Goal: Find specific page/section: Find specific page/section

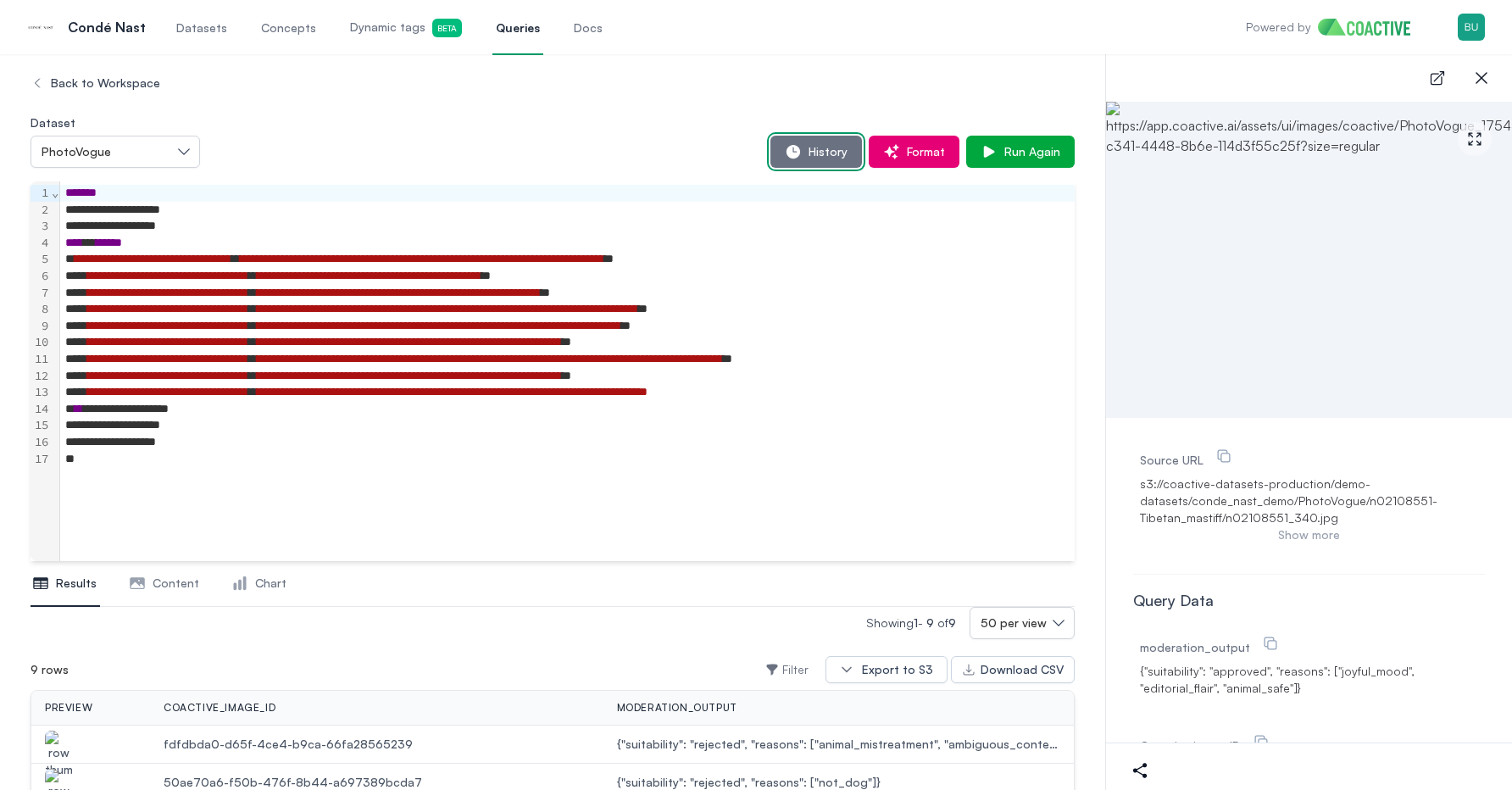
click at [831, 148] on span "History" at bounding box center [824, 152] width 46 height 17
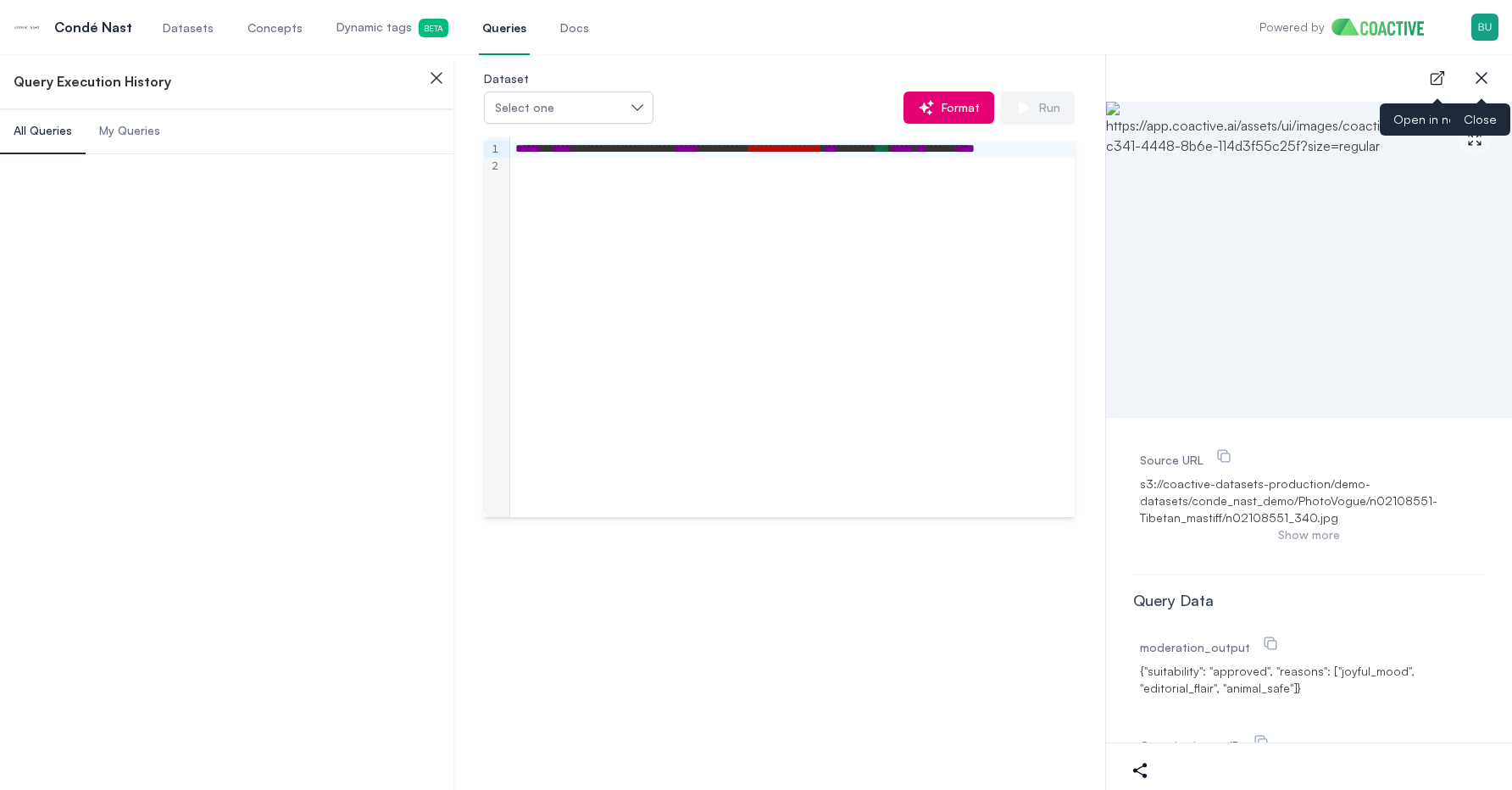
click at [1473, 71] on icon "button" at bounding box center [1482, 78] width 21 height 21
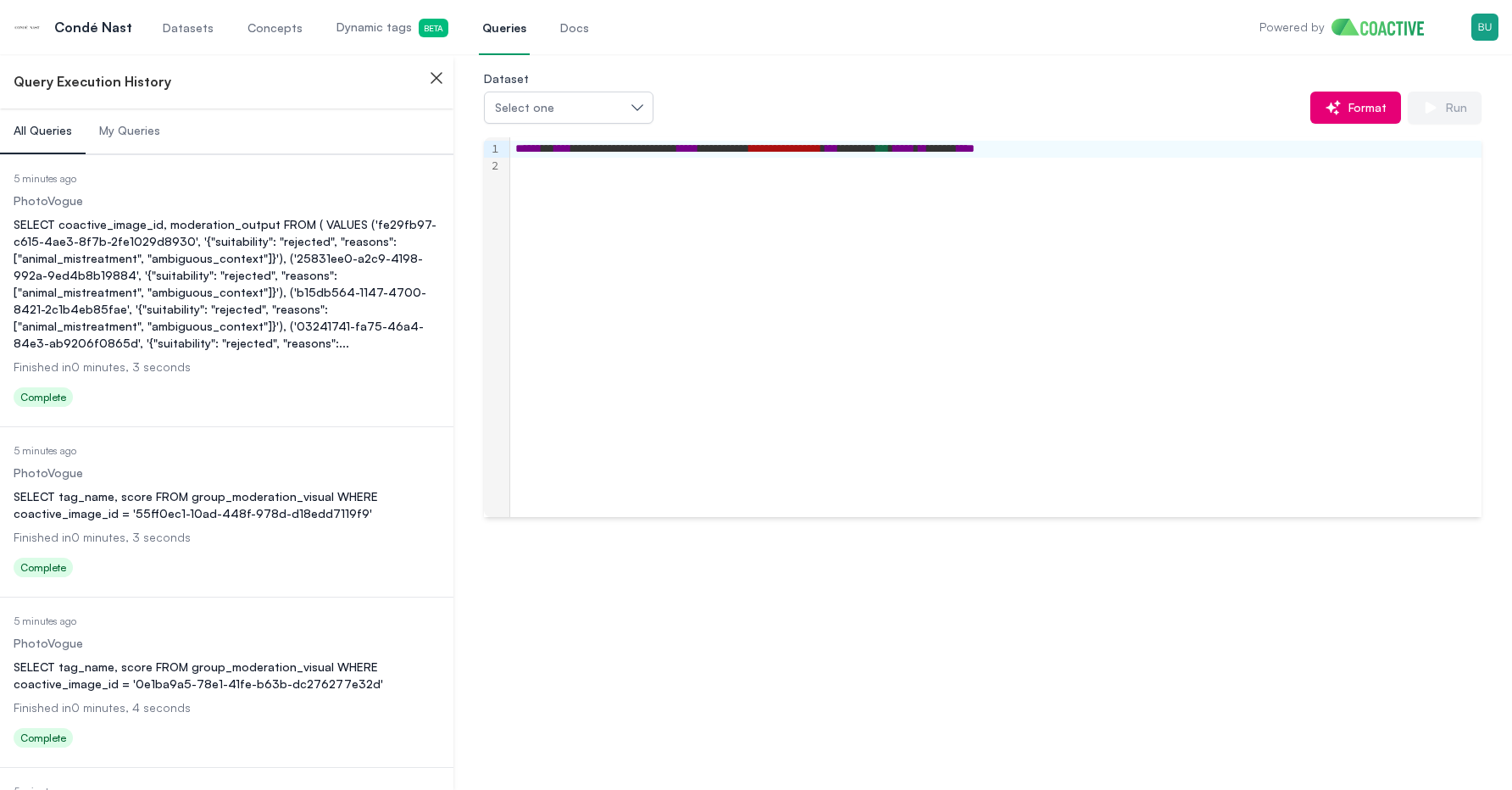
click at [166, 273] on div "SELECT coactive_image_id, moderation_output FROM ( VALUES ('fe29fb97-c615-4ae3-…" at bounding box center [226, 284] width 426 height 136
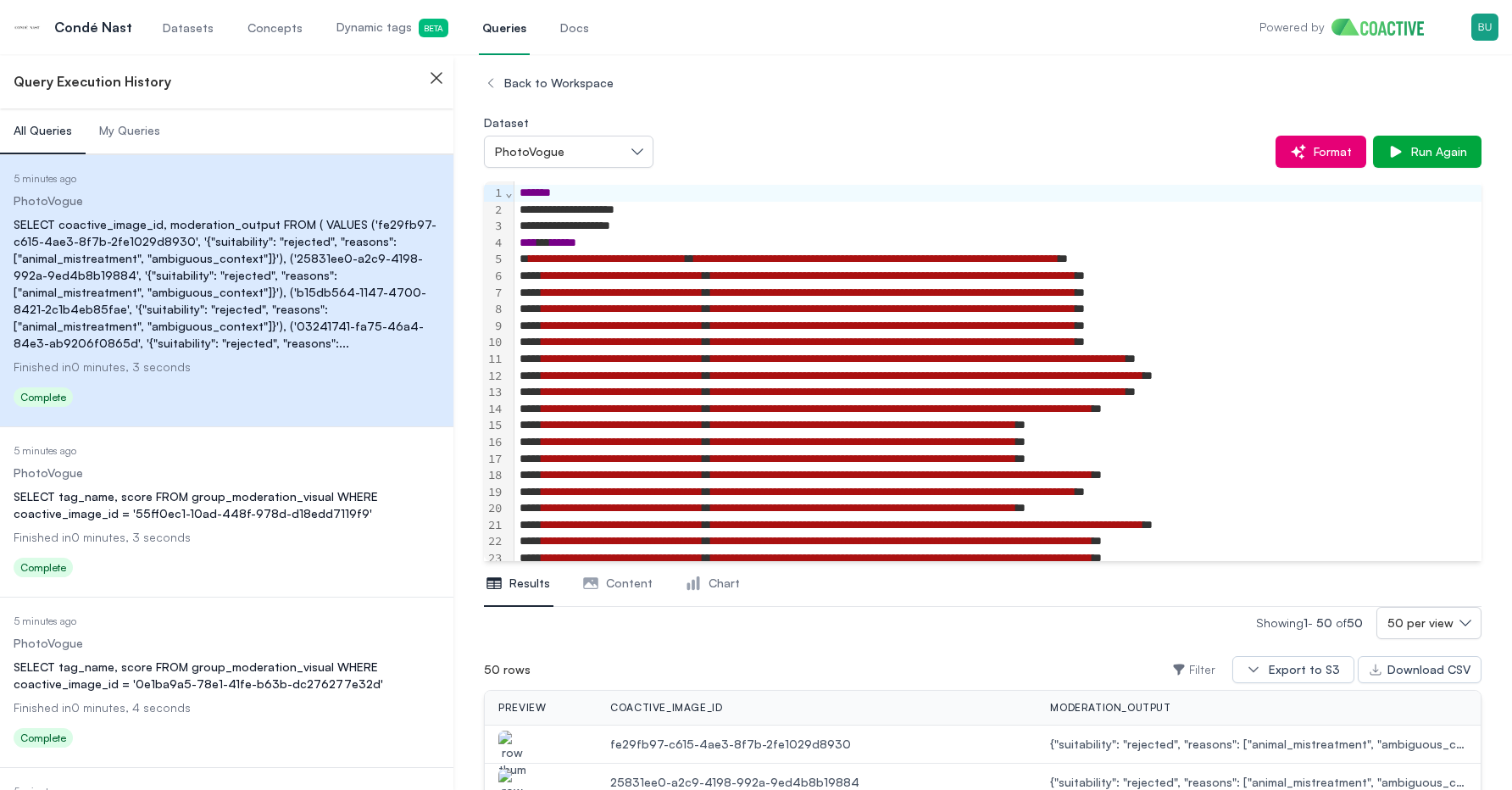
click at [441, 68] on icon "button" at bounding box center [437, 78] width 21 height 21
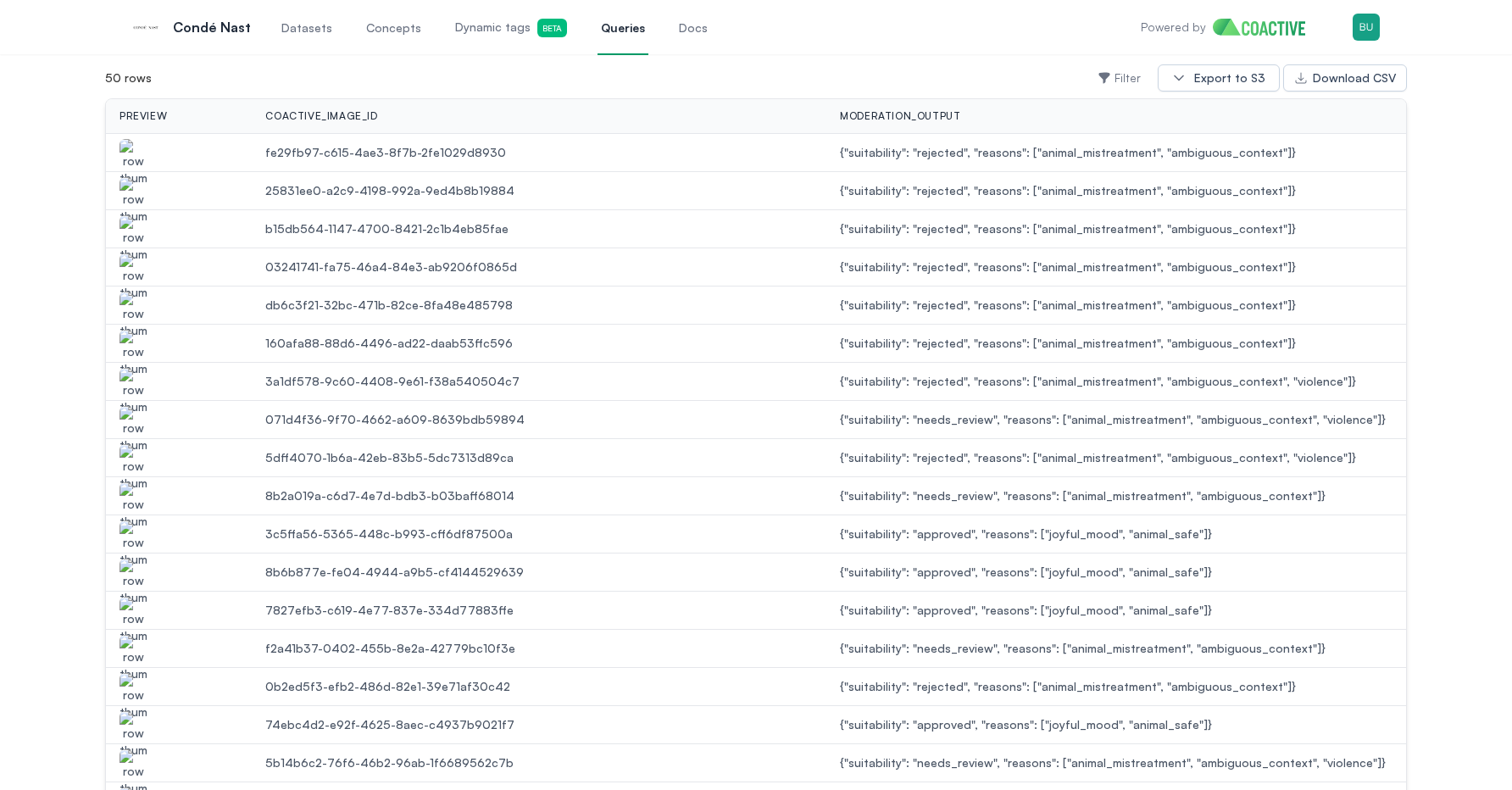
scroll to position [599, 0]
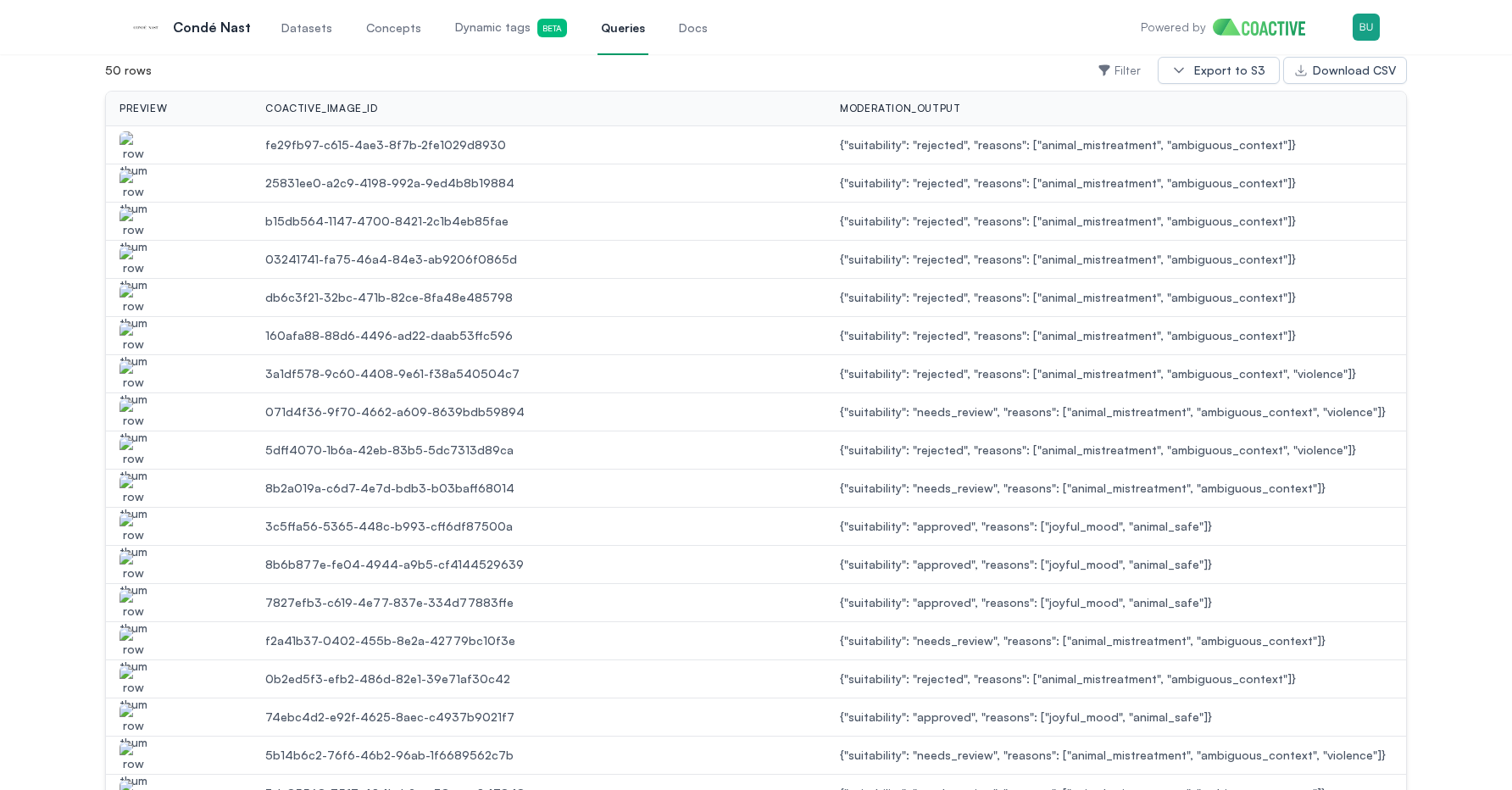
click at [138, 147] on img "button" at bounding box center [133, 155] width 27 height 47
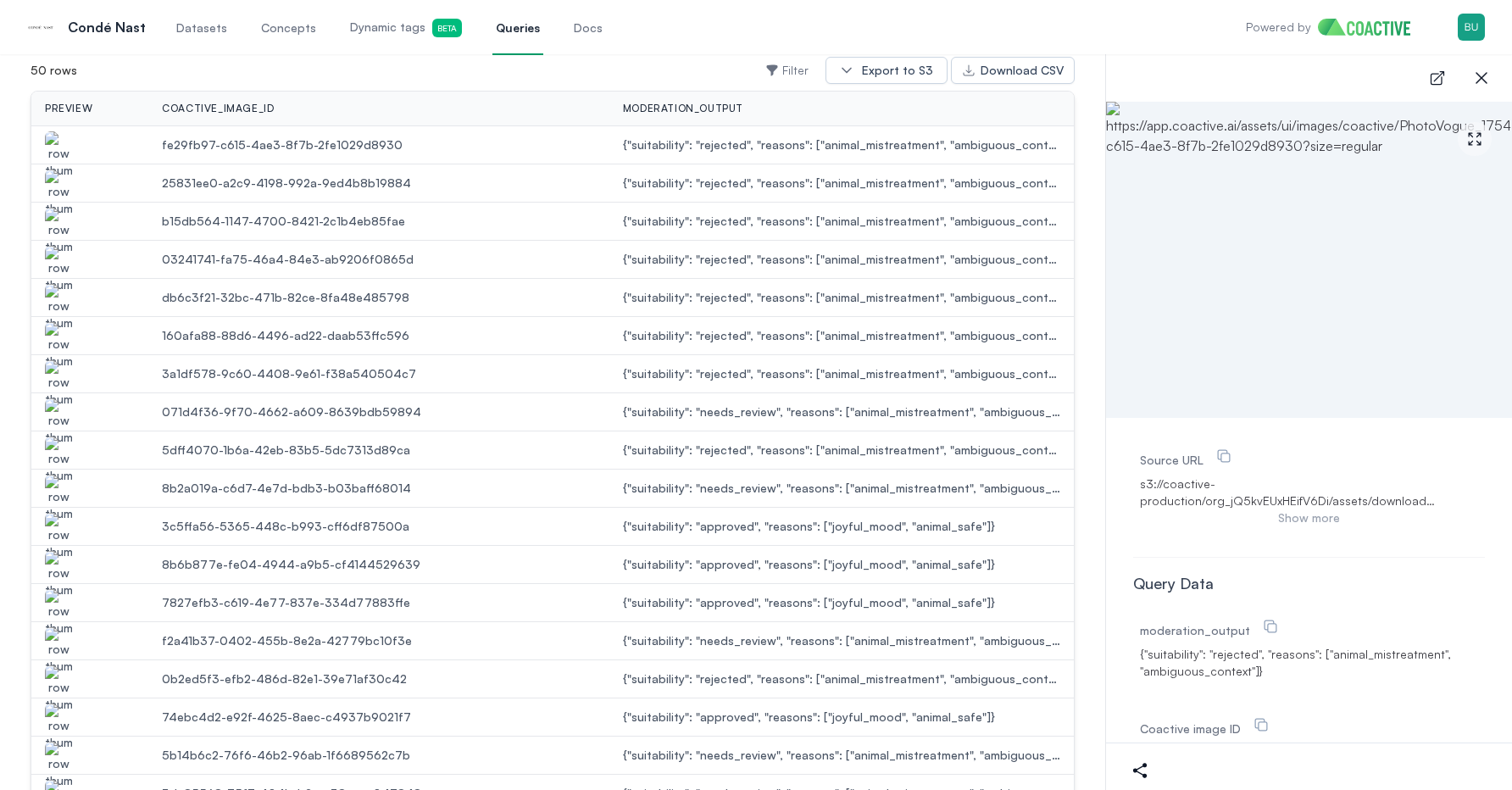
click at [72, 170] on div at bounding box center [90, 183] width 117 height 27
click at [56, 182] on img "button" at bounding box center [58, 193] width 27 height 47
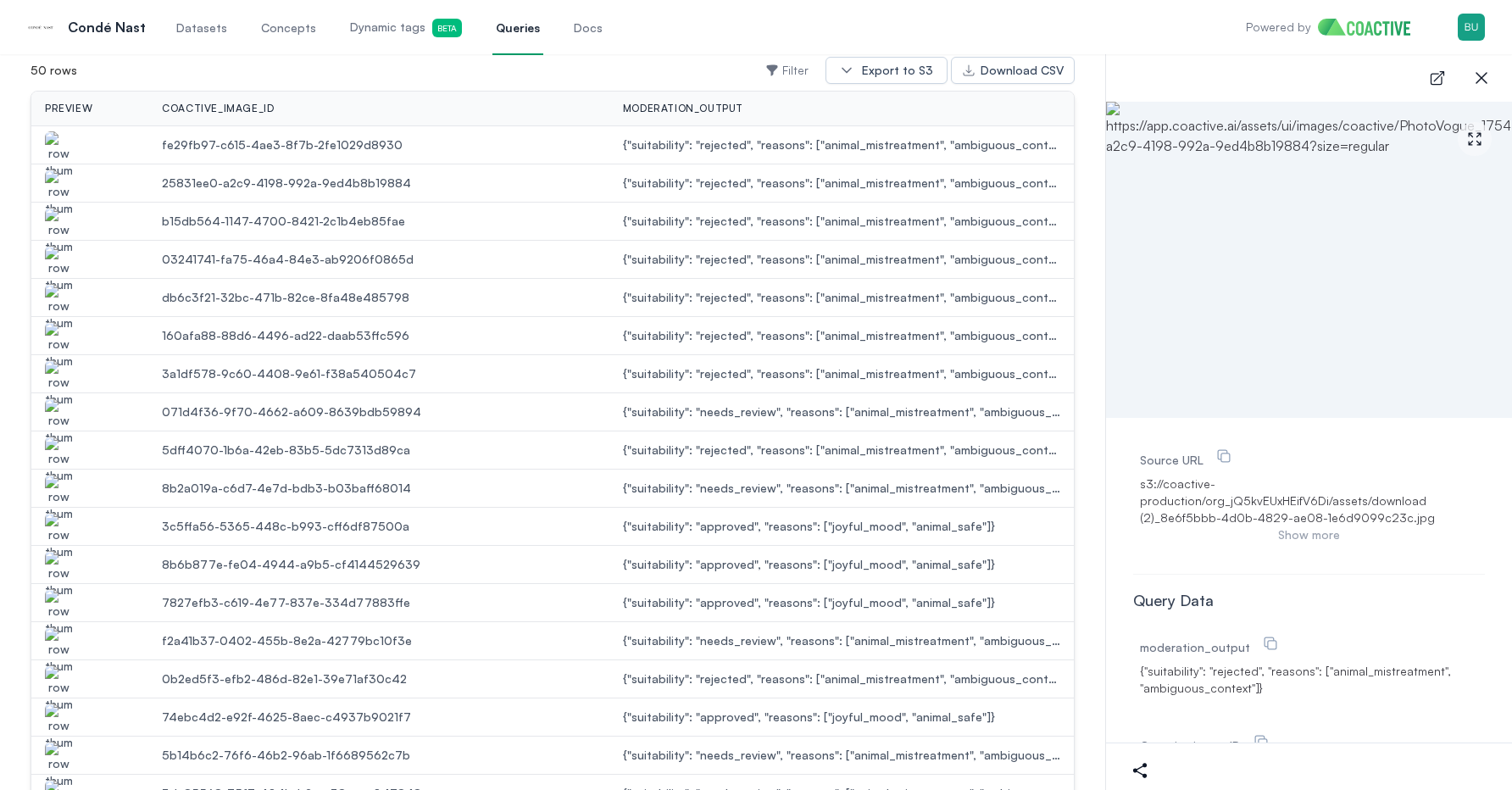
click at [55, 222] on img "button" at bounding box center [58, 231] width 27 height 47
click at [55, 255] on img "button" at bounding box center [58, 270] width 27 height 47
click at [67, 302] on img "button" at bounding box center [58, 307] width 27 height 47
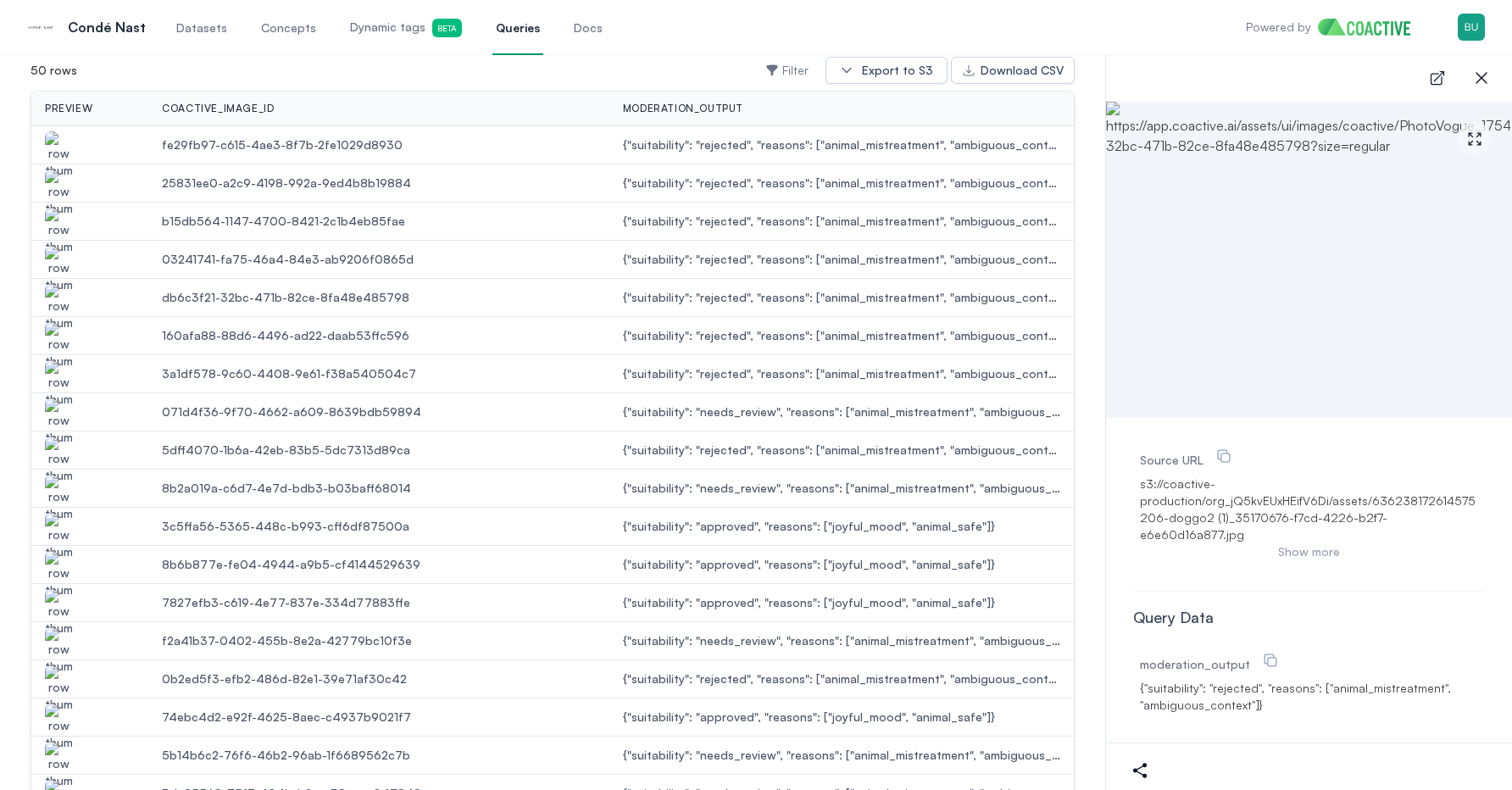
click at [63, 333] on img "button" at bounding box center [58, 345] width 27 height 47
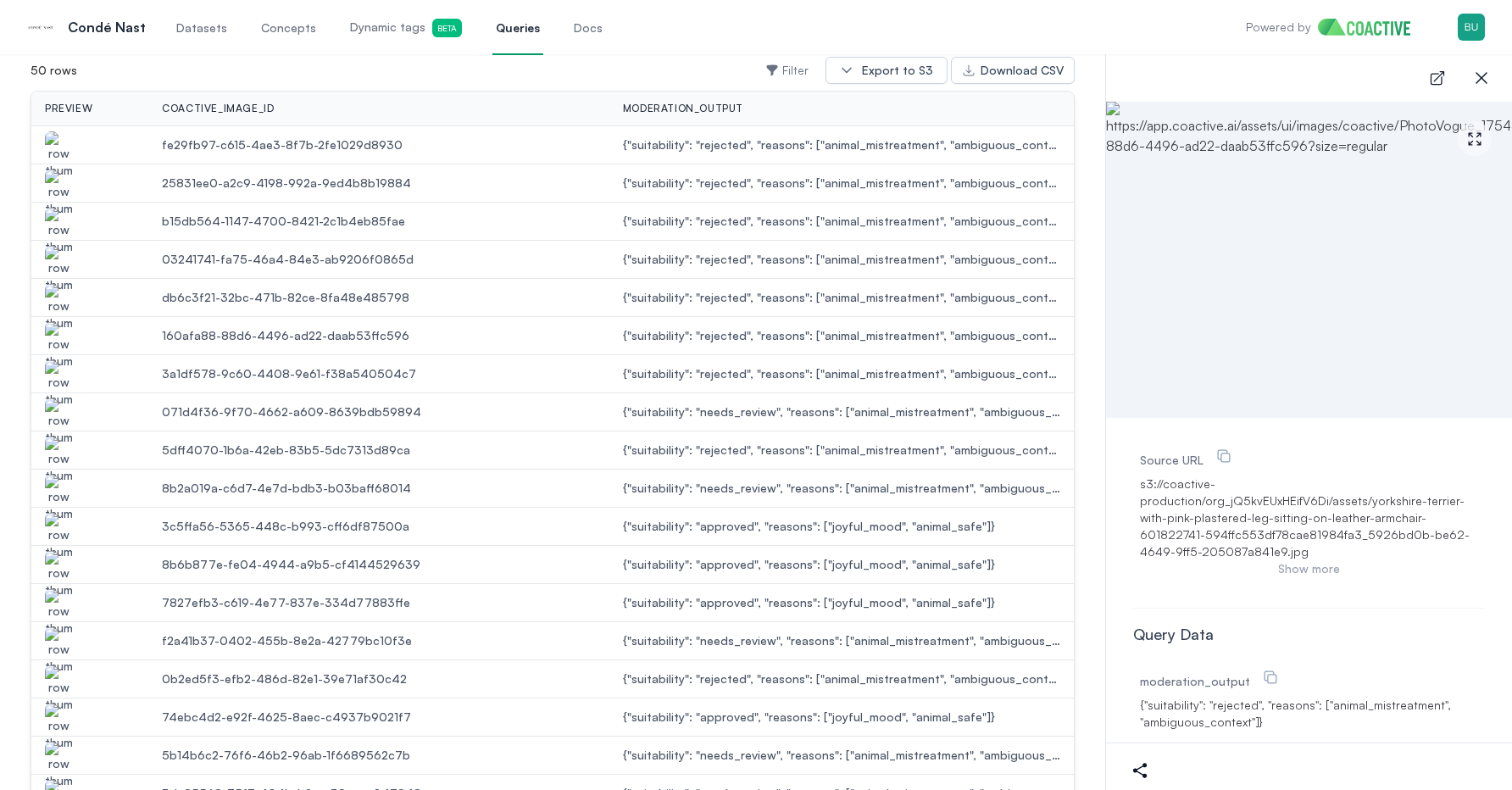
click at [56, 367] on img "button" at bounding box center [58, 384] width 27 height 47
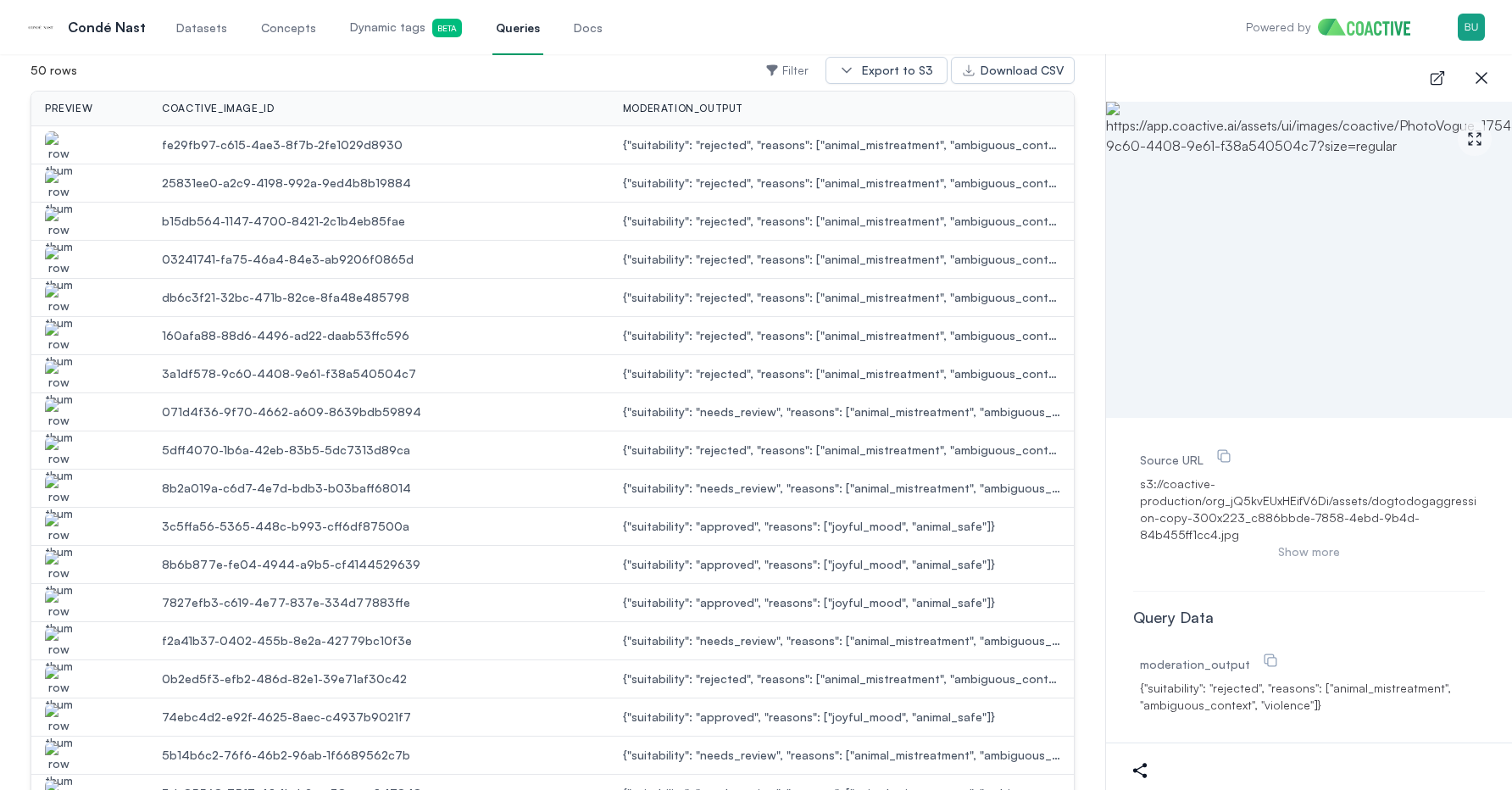
click at [64, 372] on img "button" at bounding box center [58, 384] width 27 height 47
click at [59, 404] on img "button" at bounding box center [58, 421] width 27 height 47
click at [59, 450] on img "button" at bounding box center [58, 460] width 27 height 47
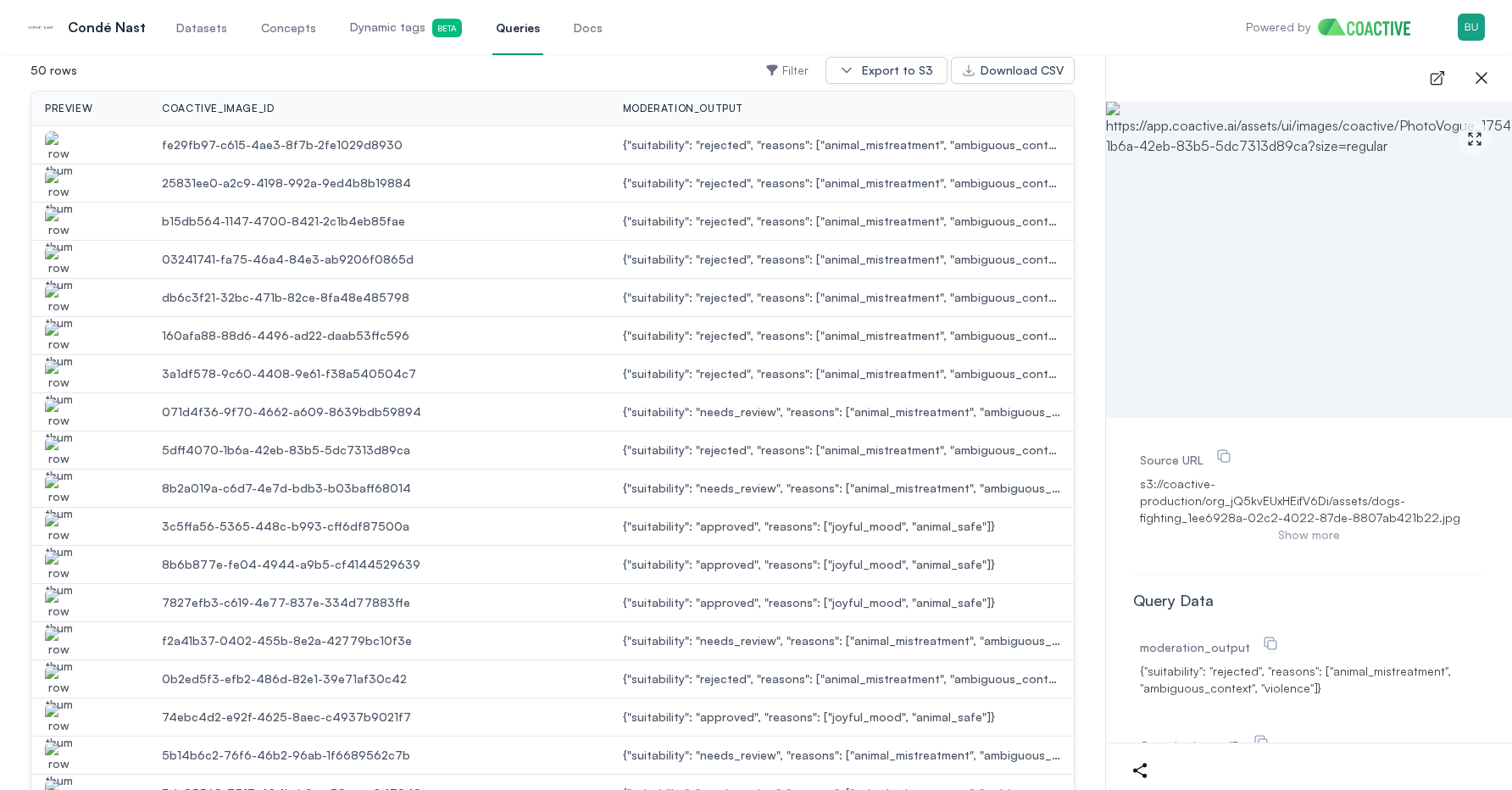
click at [61, 477] on img "button" at bounding box center [58, 498] width 27 height 47
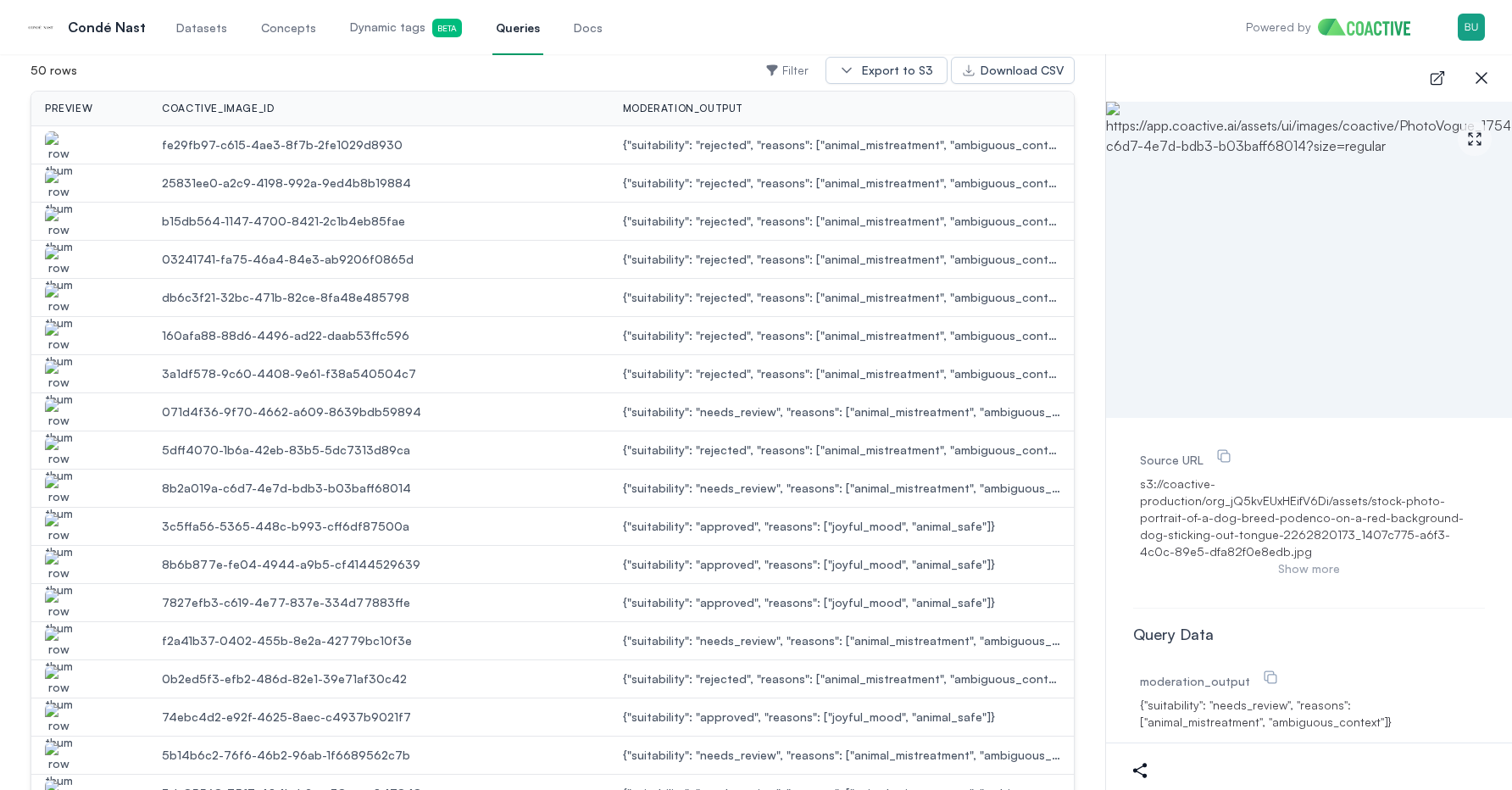
click at [62, 518] on img "button" at bounding box center [58, 536] width 27 height 47
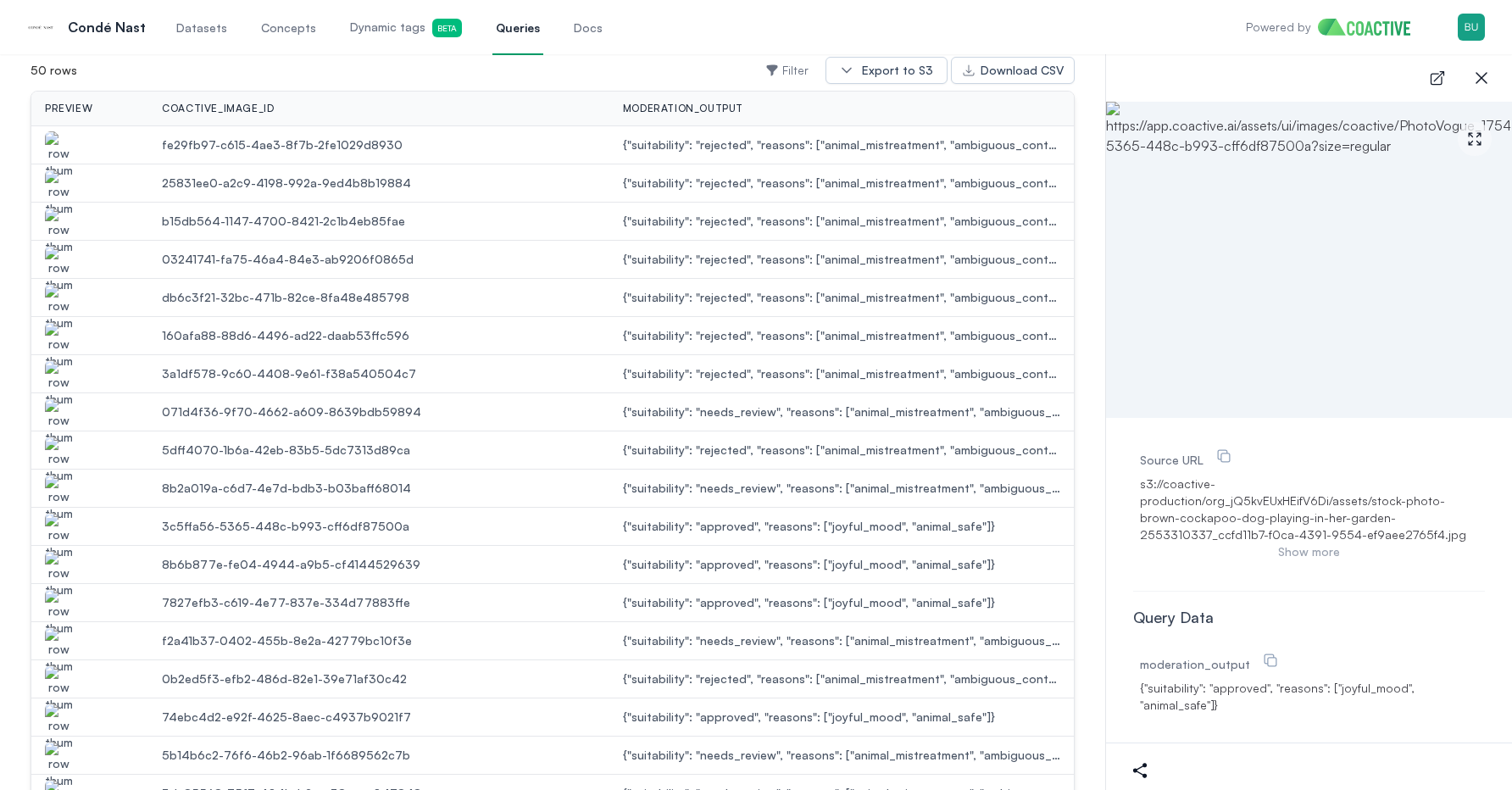
click at [62, 568] on img "button" at bounding box center [58, 574] width 27 height 47
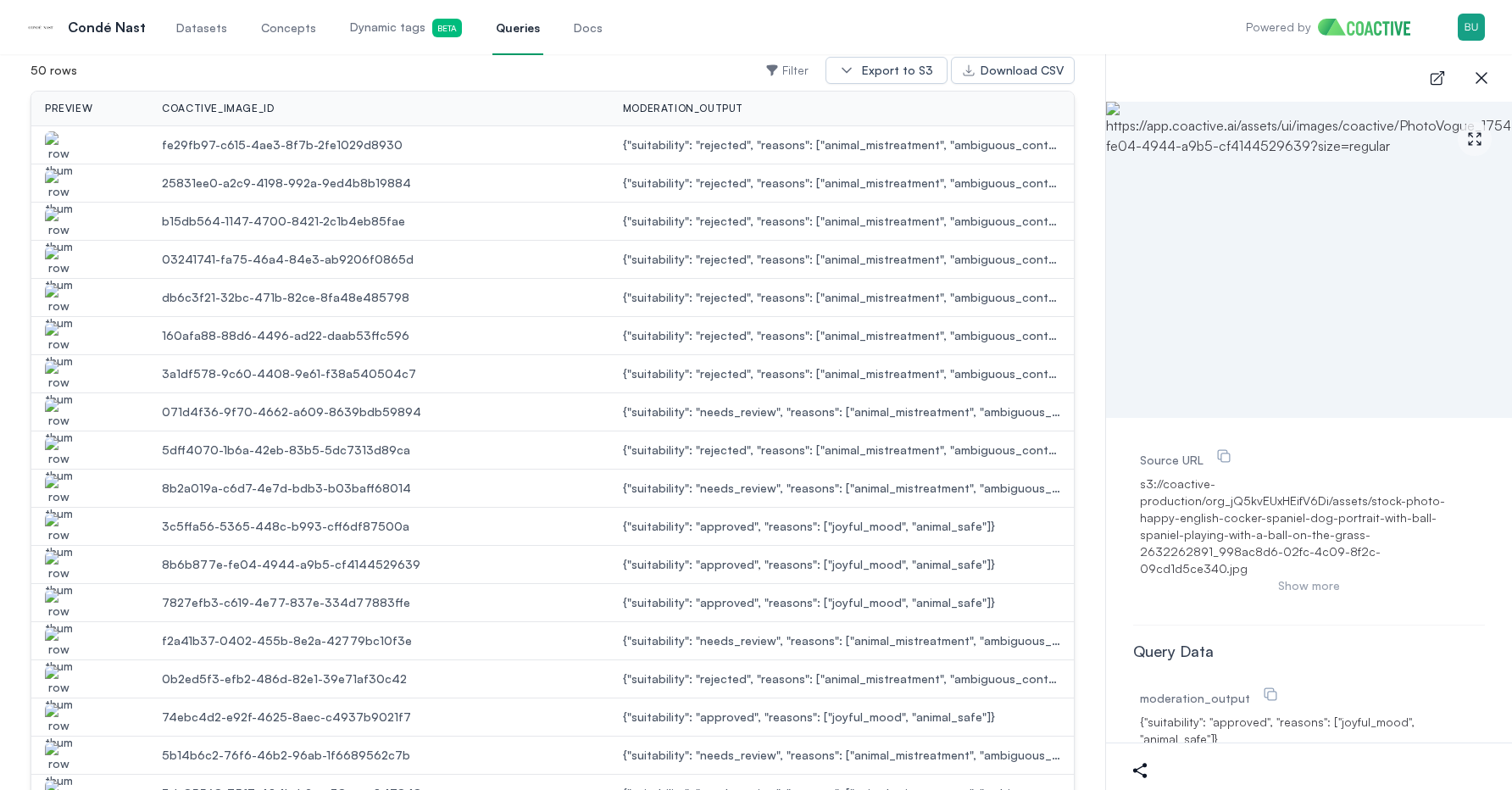
click at [56, 607] on img "button" at bounding box center [58, 613] width 27 height 47
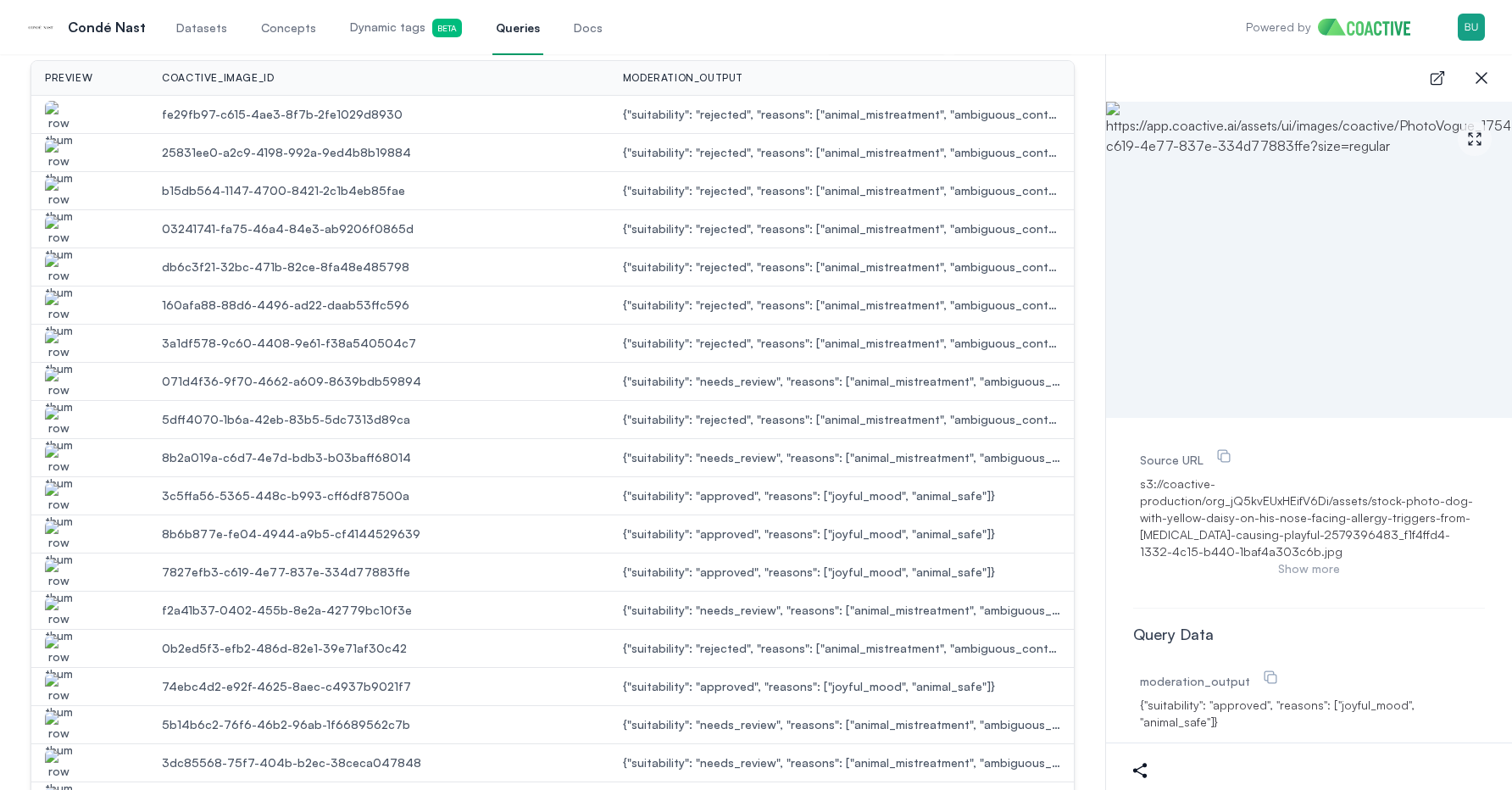
scroll to position [658, 0]
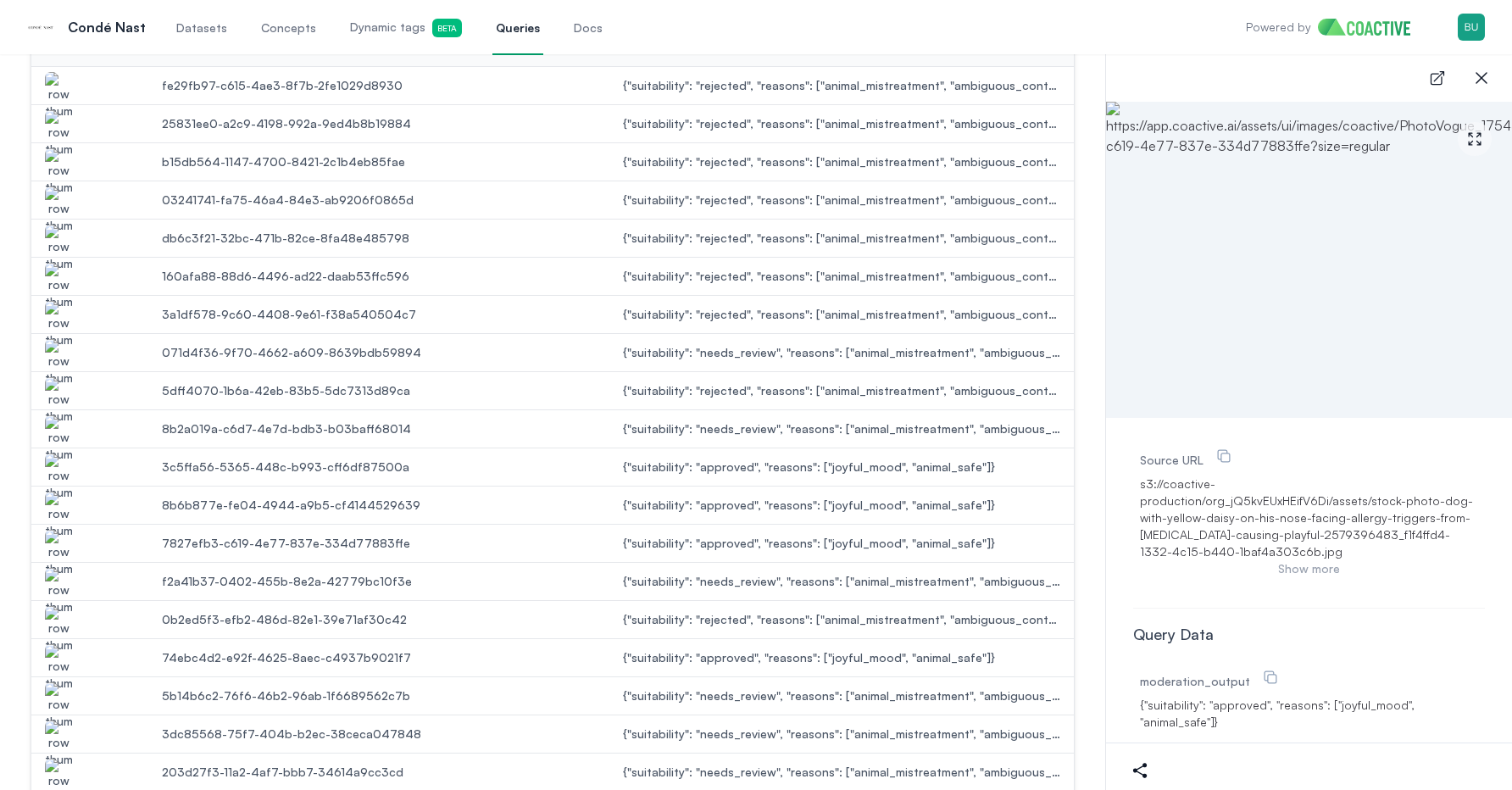
click at [56, 580] on img "button" at bounding box center [58, 591] width 27 height 47
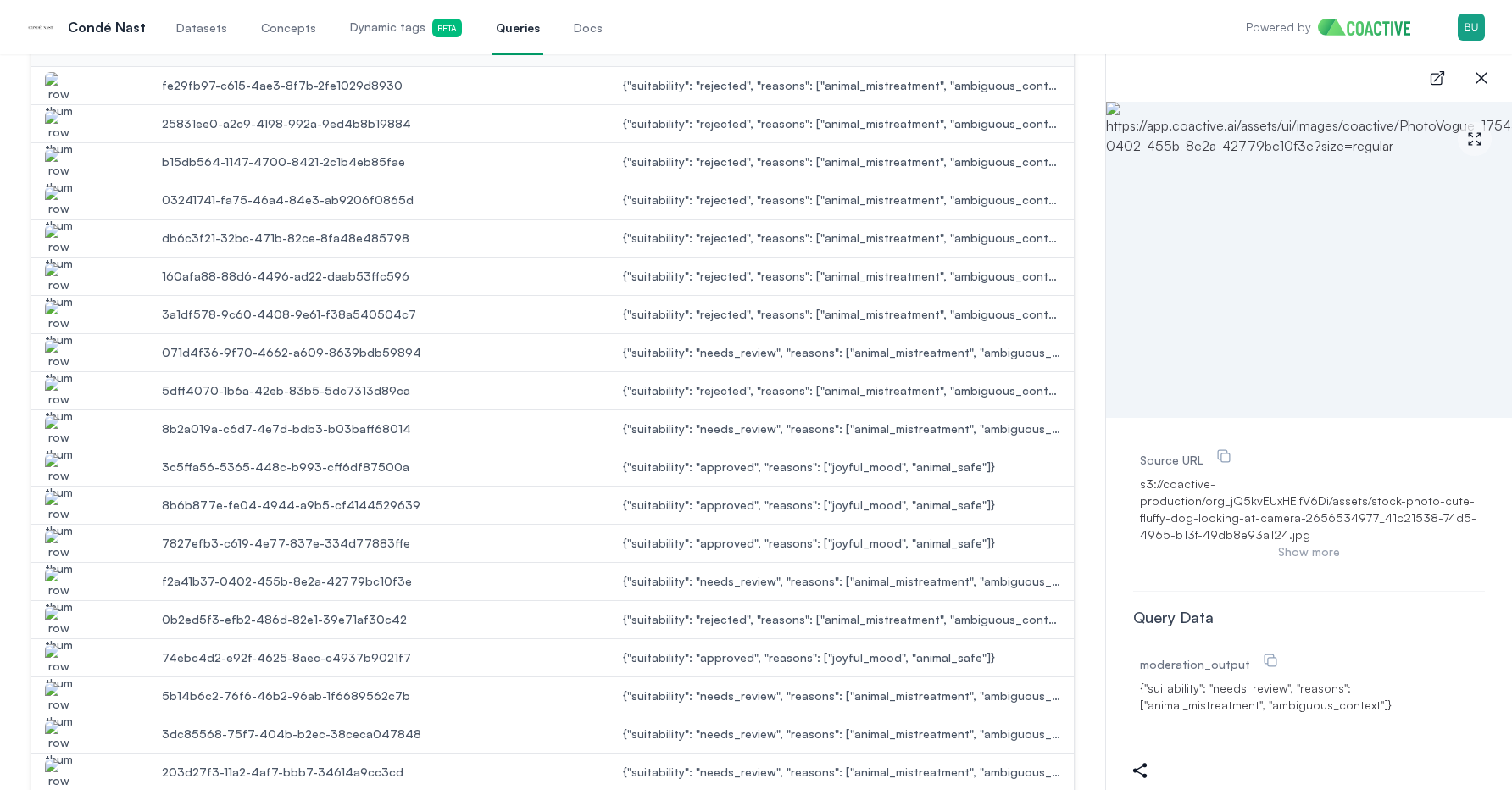
click at [58, 500] on img "button" at bounding box center [58, 515] width 27 height 47
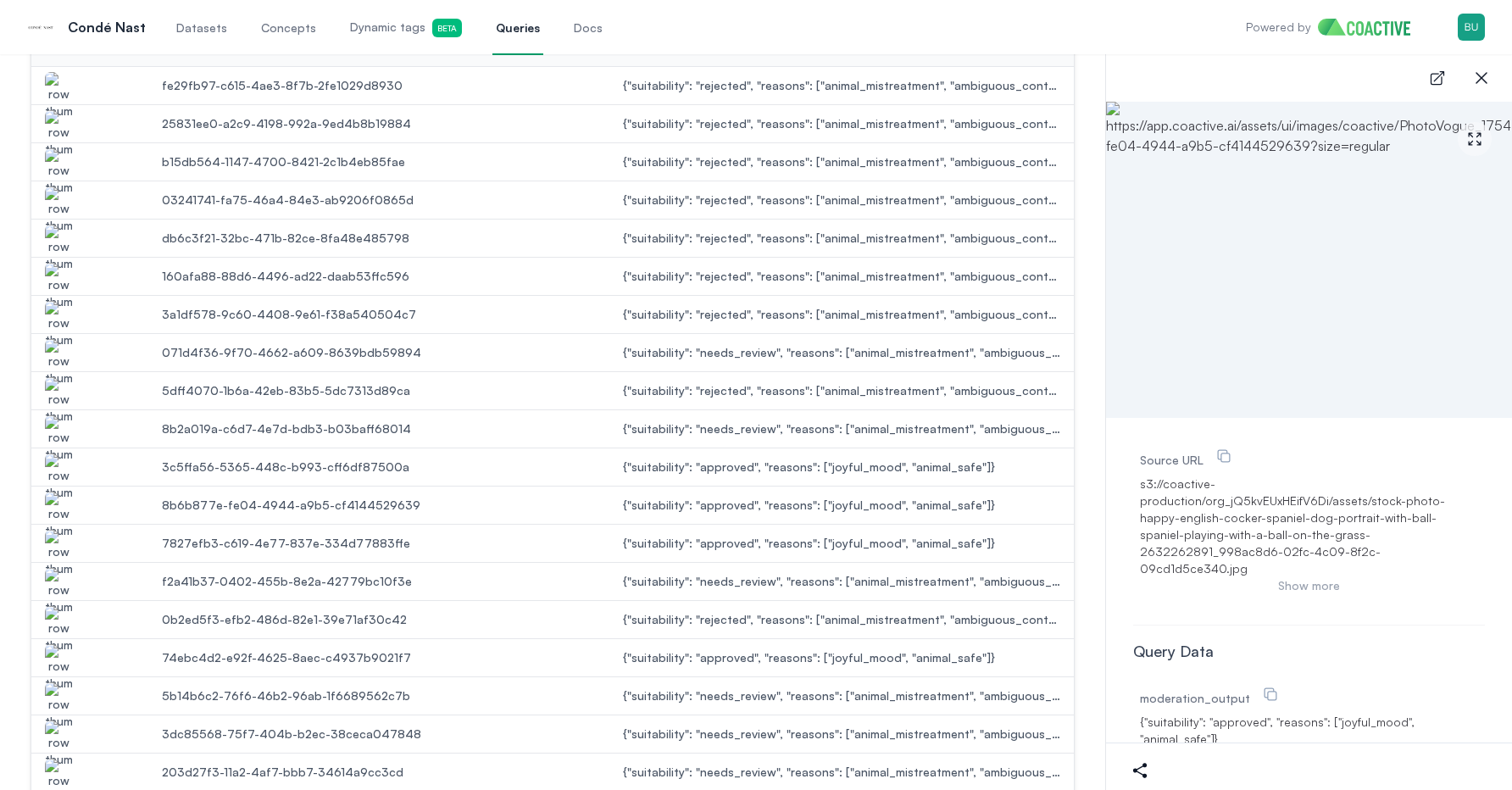
click at [62, 459] on img "button" at bounding box center [58, 477] width 27 height 47
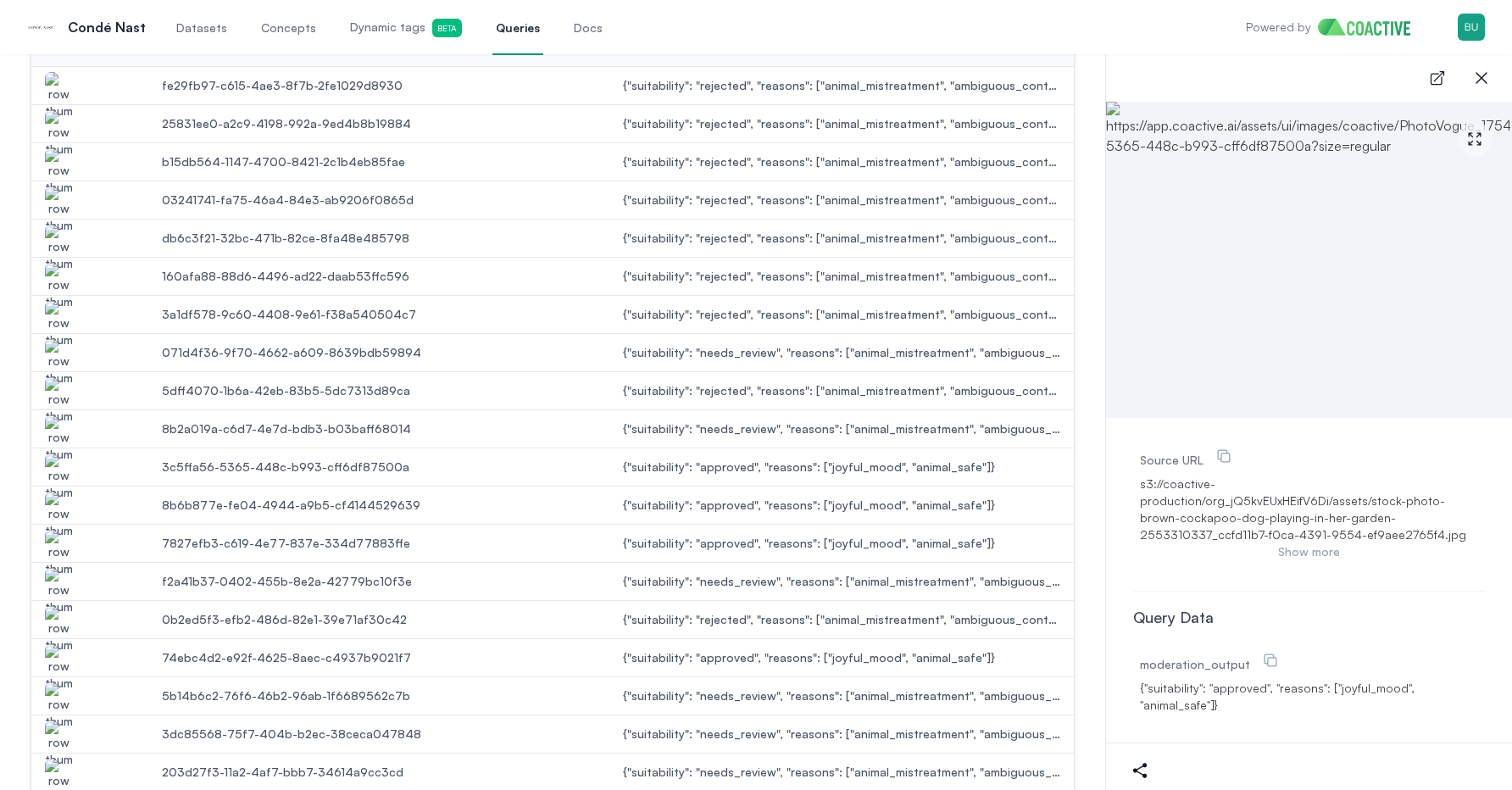
click at [60, 491] on img "button" at bounding box center [58, 515] width 27 height 47
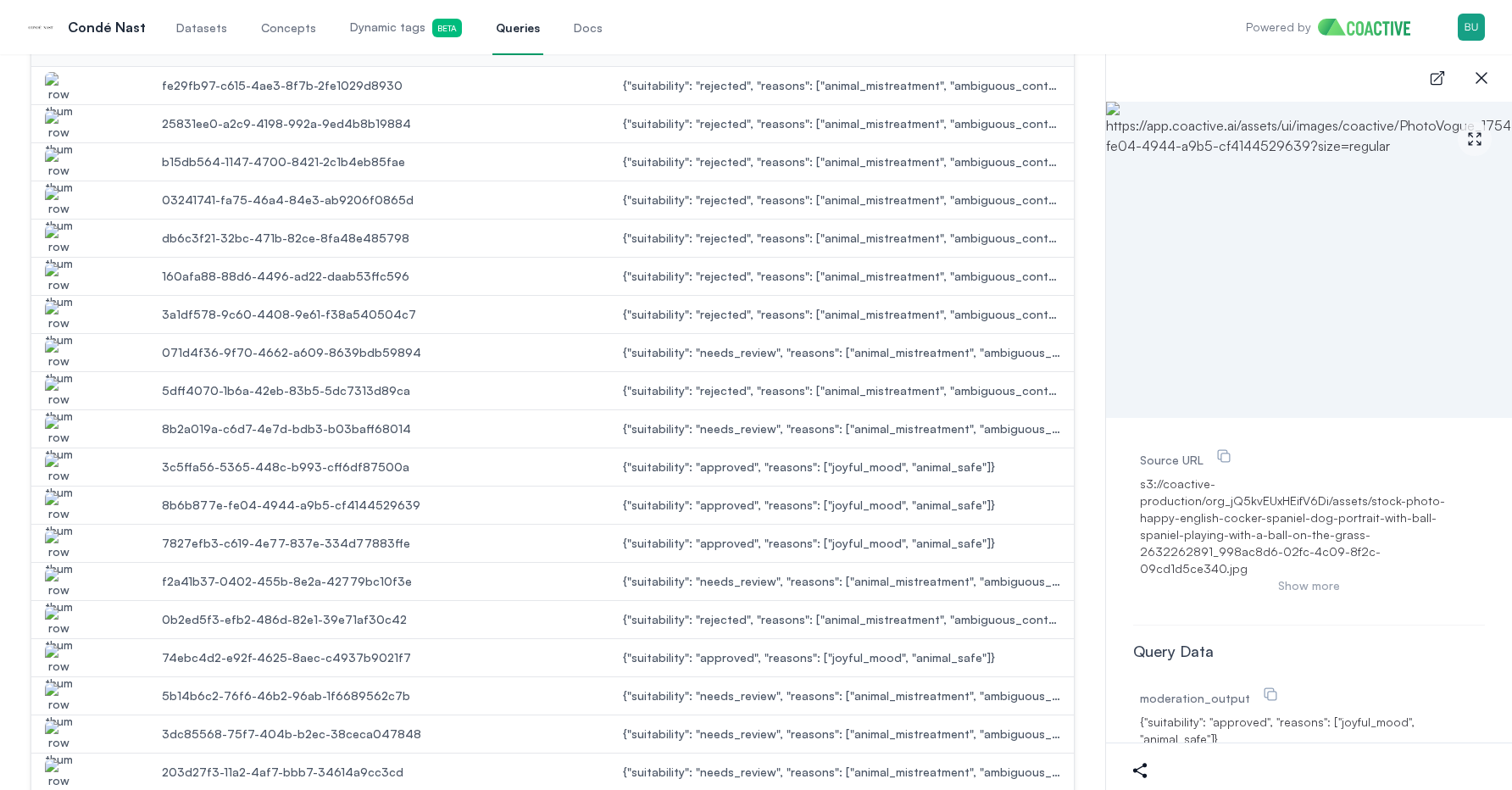
click at [382, 505] on span "8b6b877e-fe04-4944-a9b5-cf4144529639" at bounding box center [379, 505] width 434 height 17
copy span "8b6b877e-fe04-4944-a9b5-cf4144529639"
click at [345, 504] on span "8b6b877e-fe04-4944-a9b5-cf4144529639" at bounding box center [379, 505] width 434 height 17
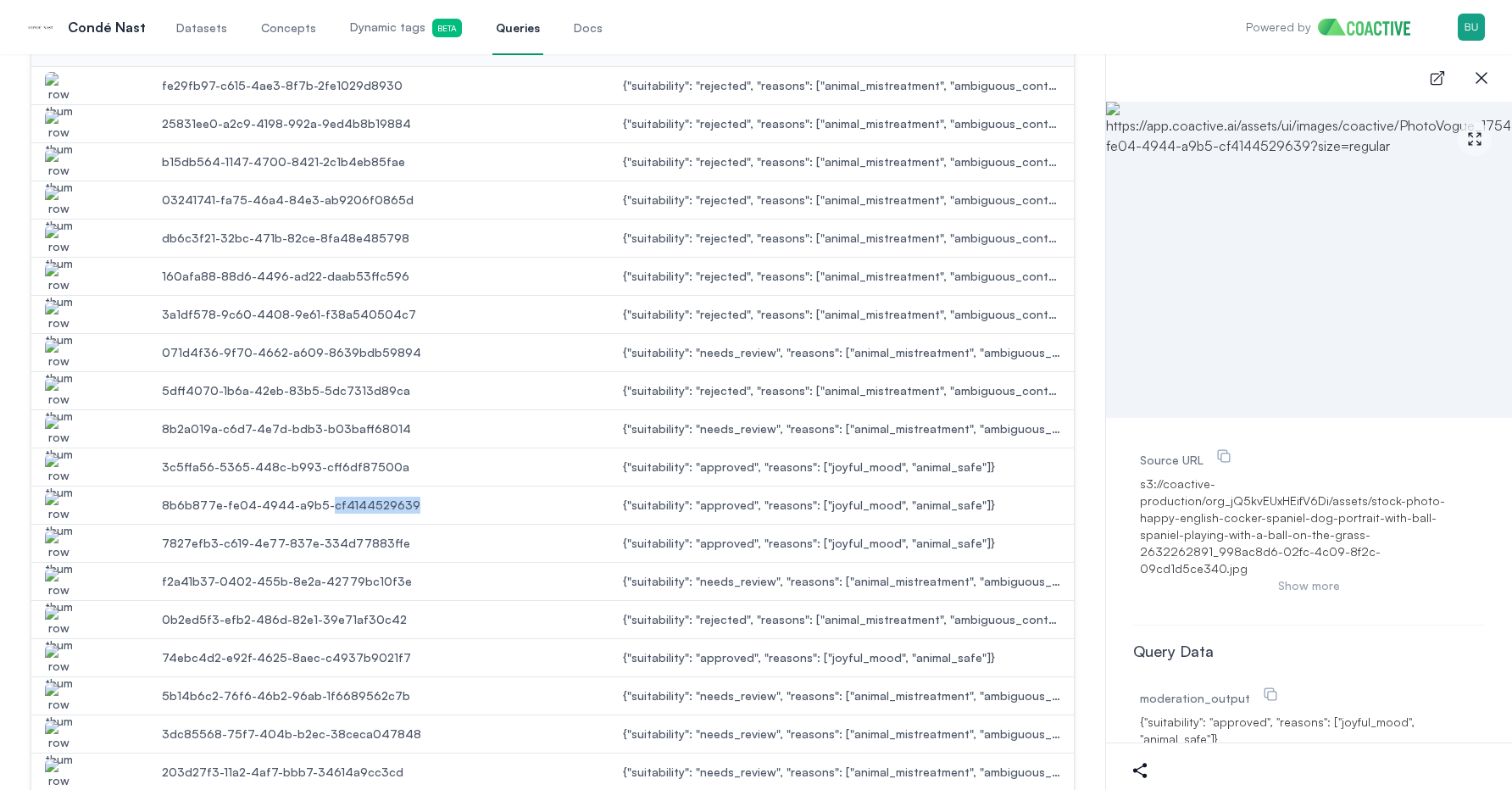
click at [345, 504] on span "8b6b877e-fe04-4944-a9b5-cf4144529639" at bounding box center [379, 505] width 434 height 17
click at [112, 535] on div at bounding box center [90, 543] width 117 height 27
click at [62, 541] on img "button" at bounding box center [58, 553] width 27 height 47
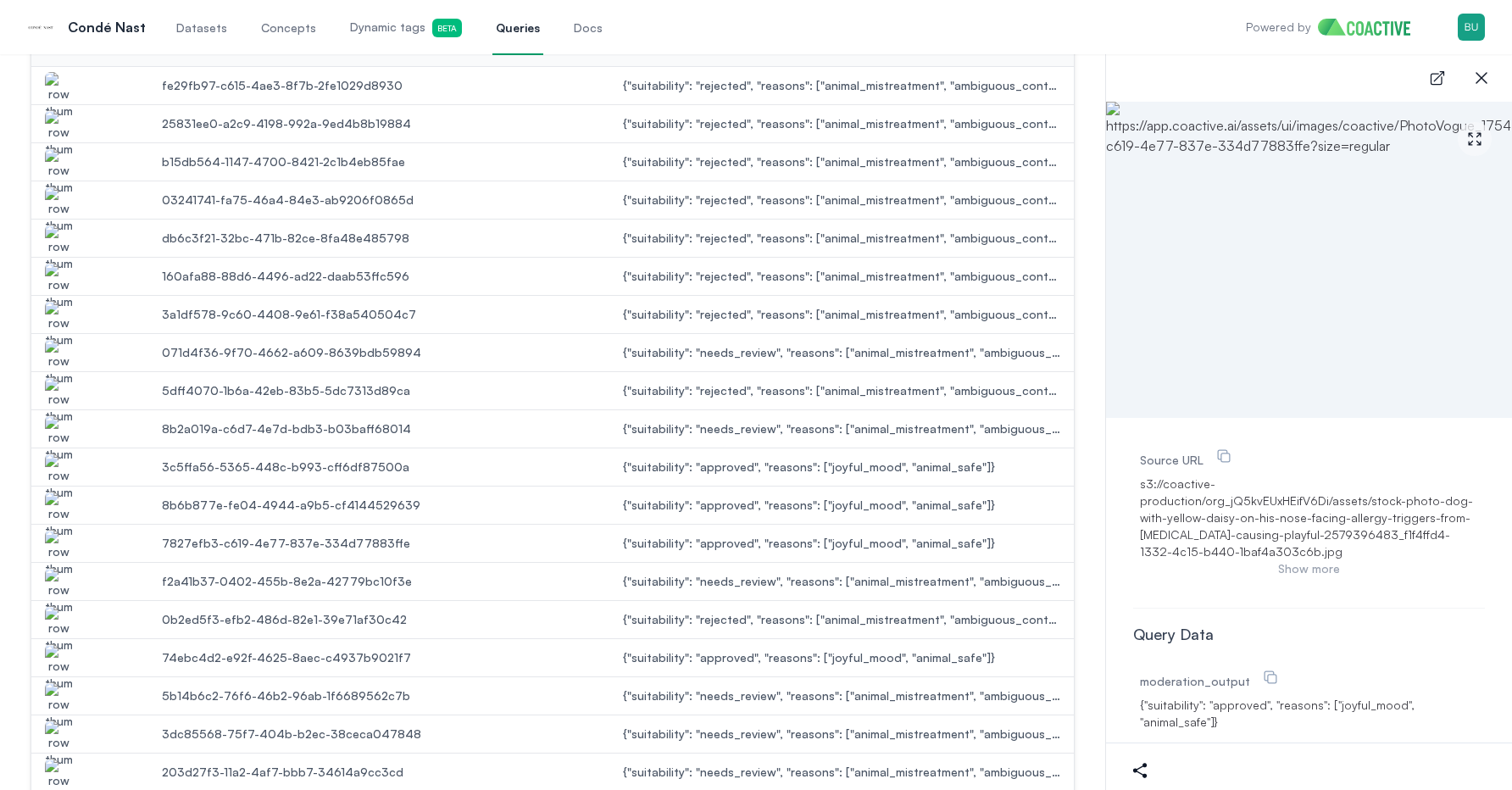
click at [64, 583] on img "button" at bounding box center [58, 591] width 27 height 47
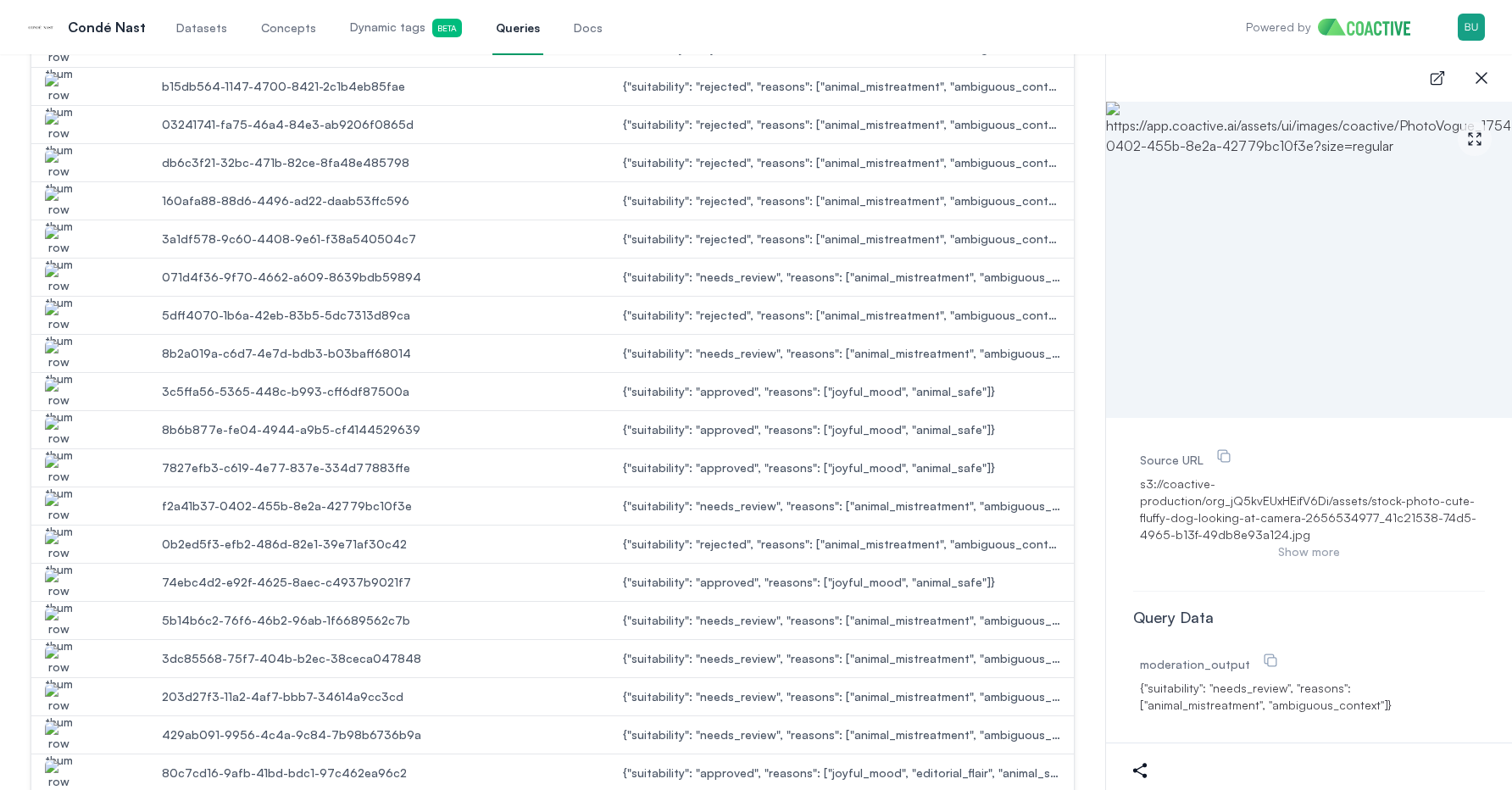
scroll to position [752, 0]
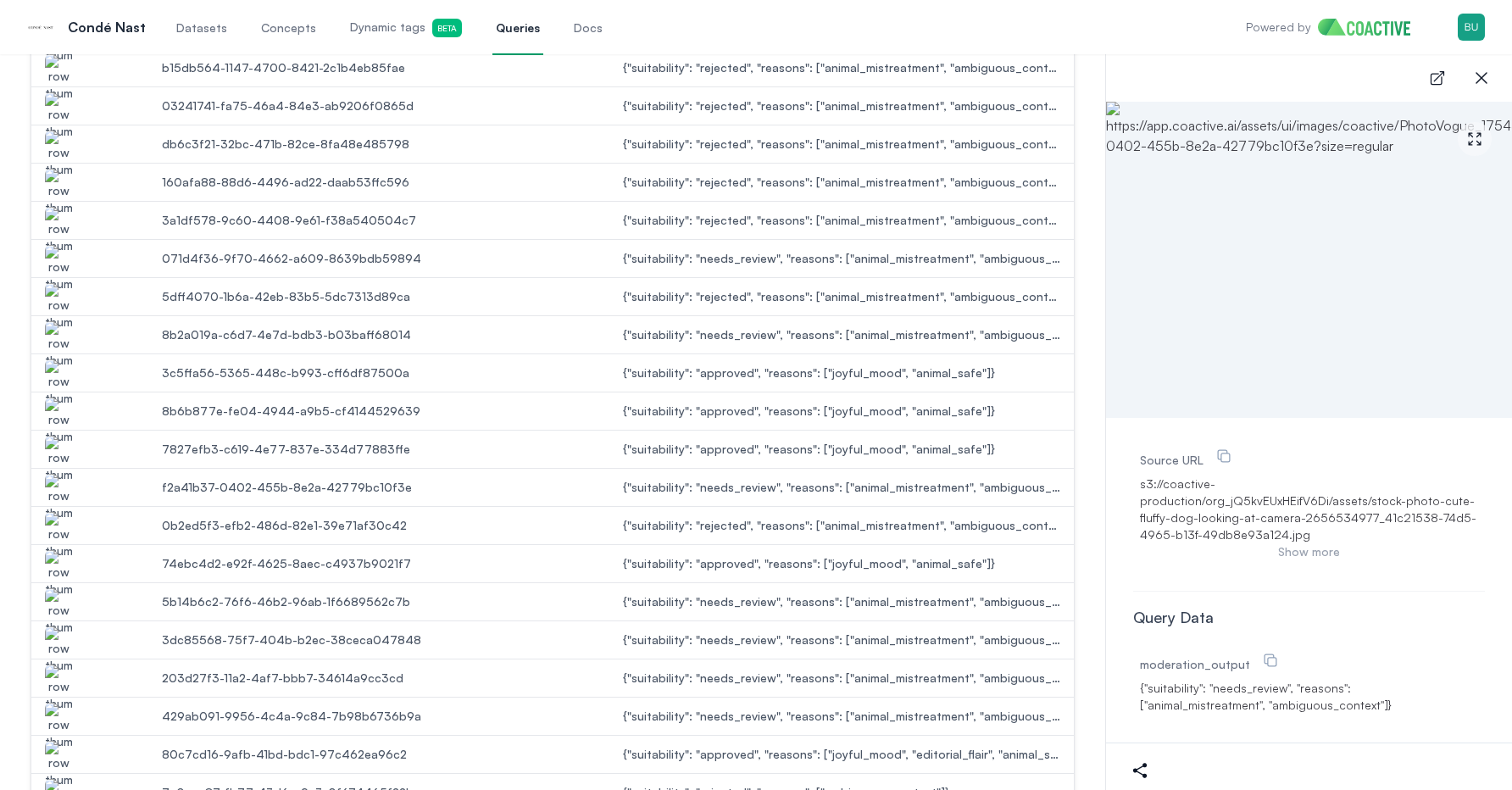
click at [55, 524] on img "button" at bounding box center [58, 535] width 27 height 47
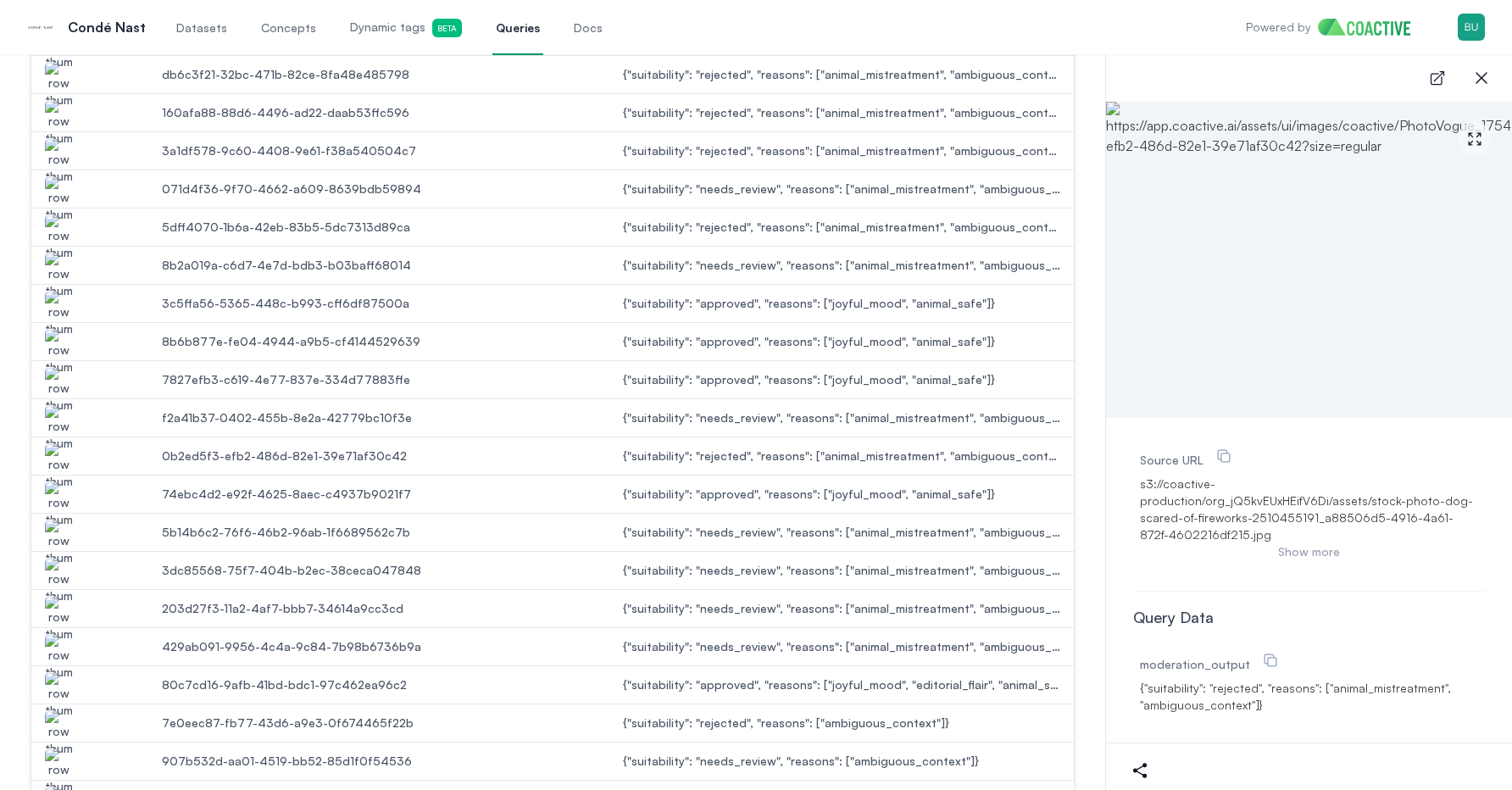
scroll to position [823, 0]
click at [61, 457] on img "button" at bounding box center [58, 465] width 27 height 47
click at [60, 495] on img "button" at bounding box center [58, 503] width 27 height 47
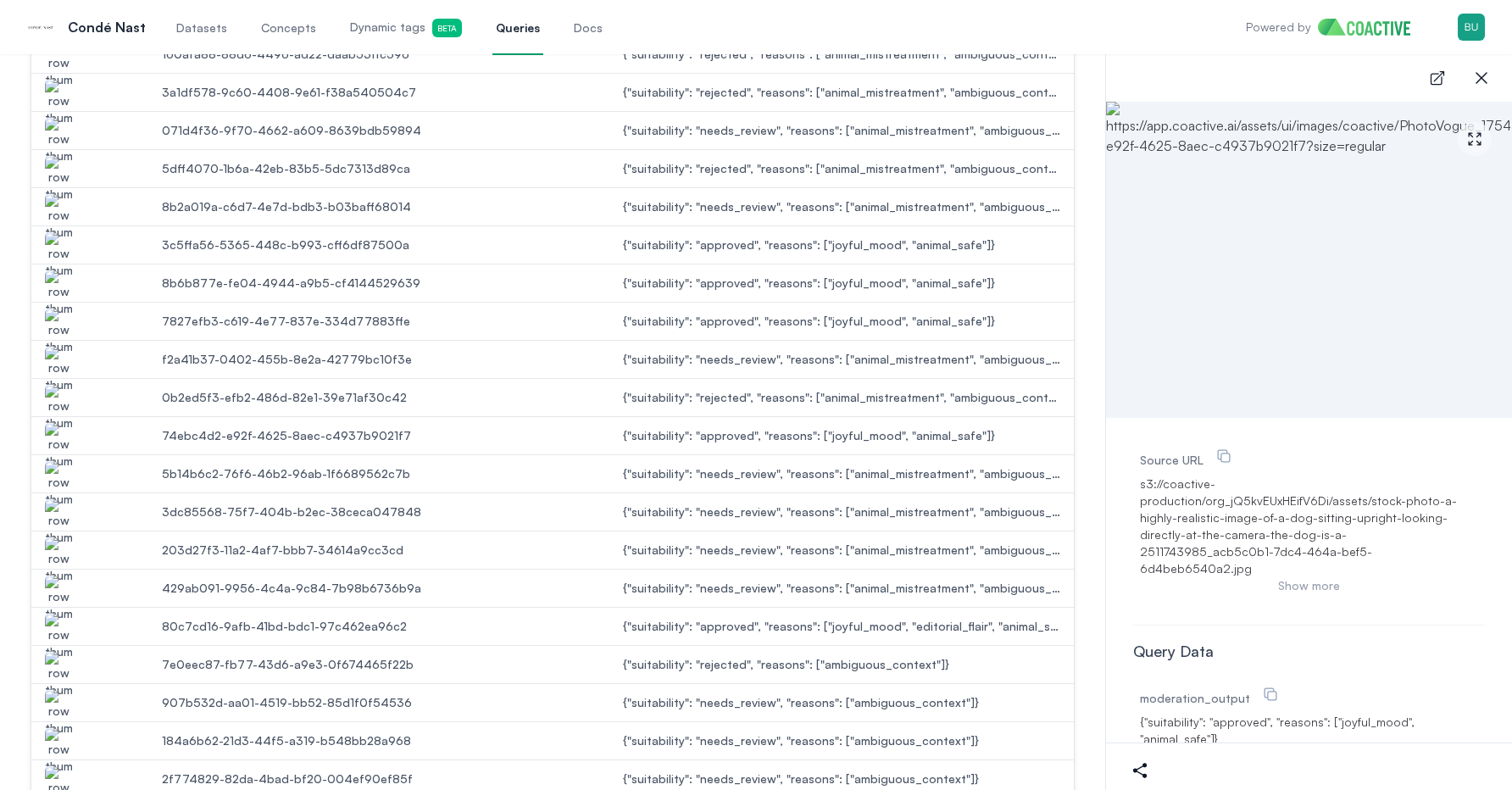
scroll to position [904, 0]
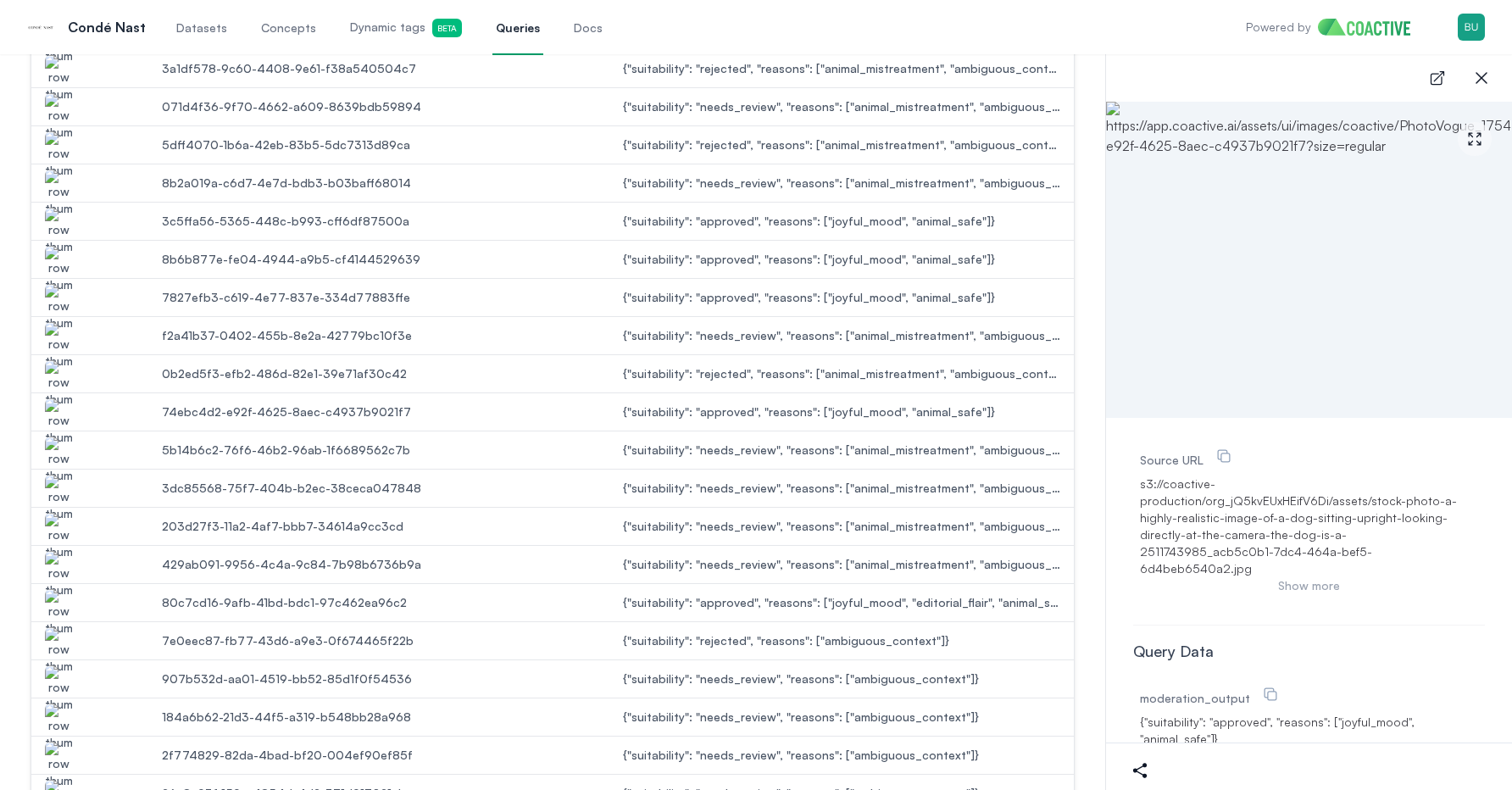
click at [56, 405] on img "button" at bounding box center [58, 421] width 27 height 47
click at [57, 447] on img "button" at bounding box center [58, 460] width 27 height 47
click at [69, 470] on td at bounding box center [90, 488] width 117 height 38
click at [62, 482] on img "button" at bounding box center [58, 498] width 27 height 47
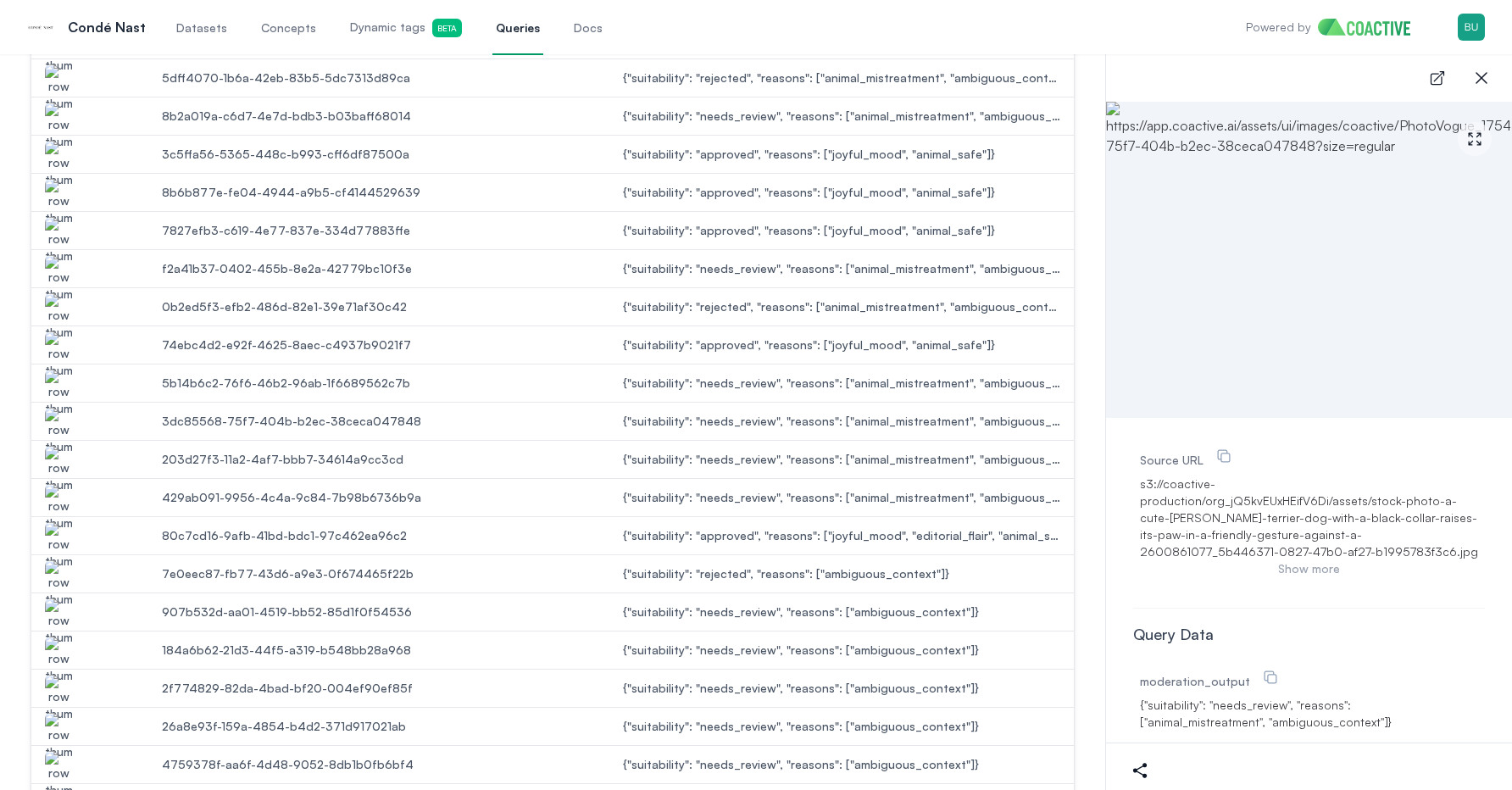
scroll to position [978, 0]
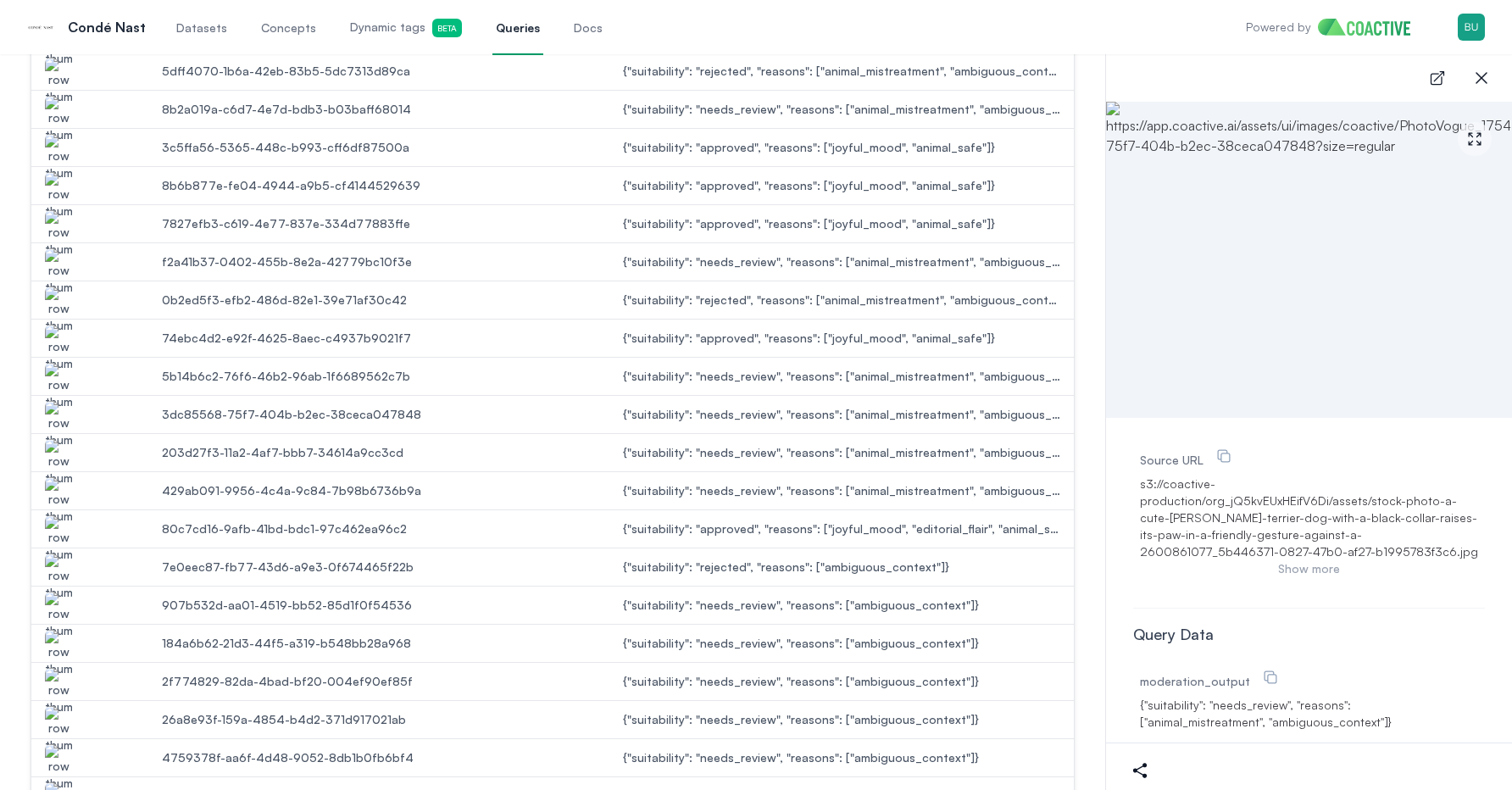
click at [61, 455] on img "button" at bounding box center [58, 462] width 27 height 47
click at [63, 487] on img "button" at bounding box center [58, 501] width 27 height 47
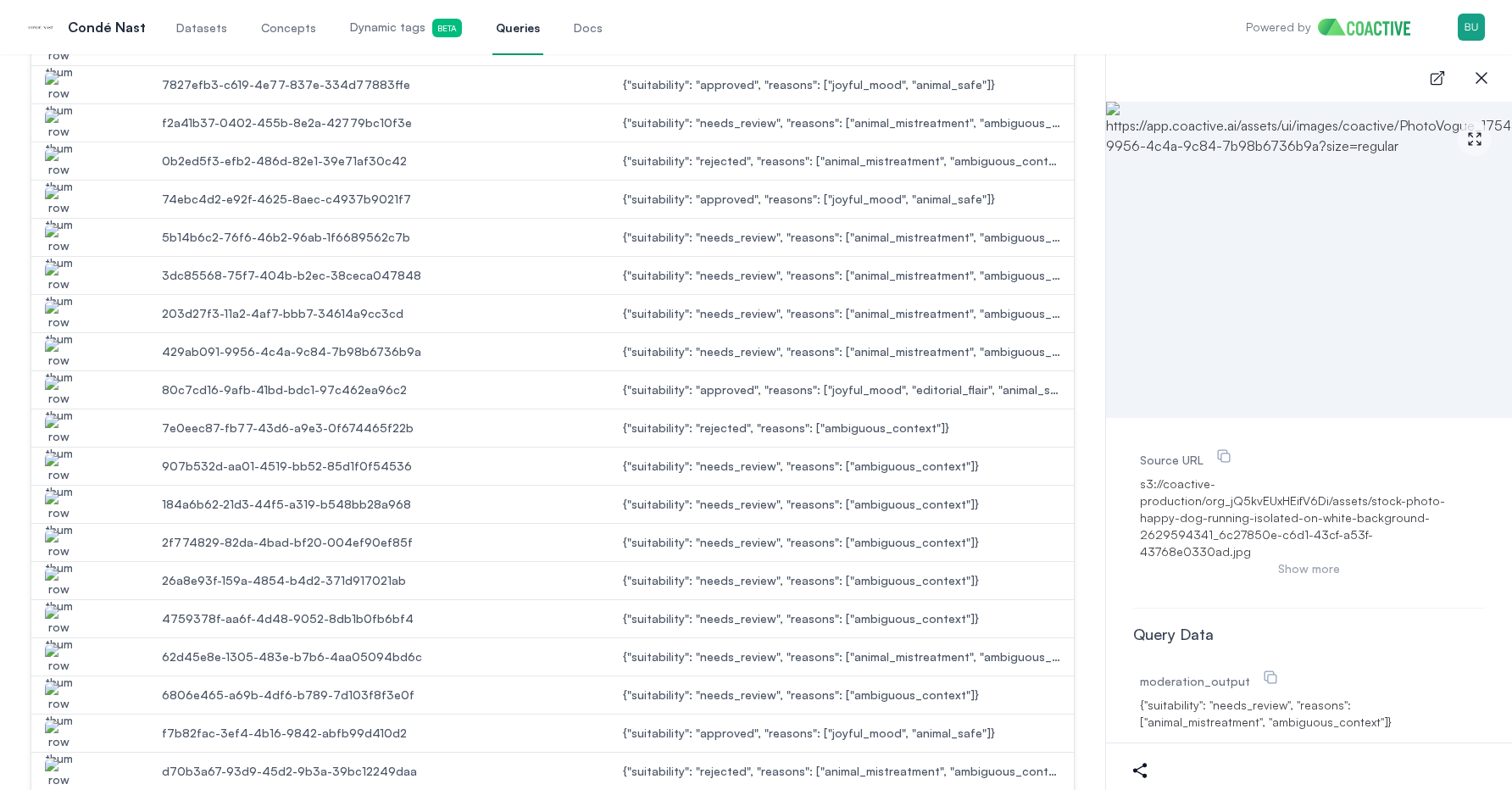
scroll to position [1144, 0]
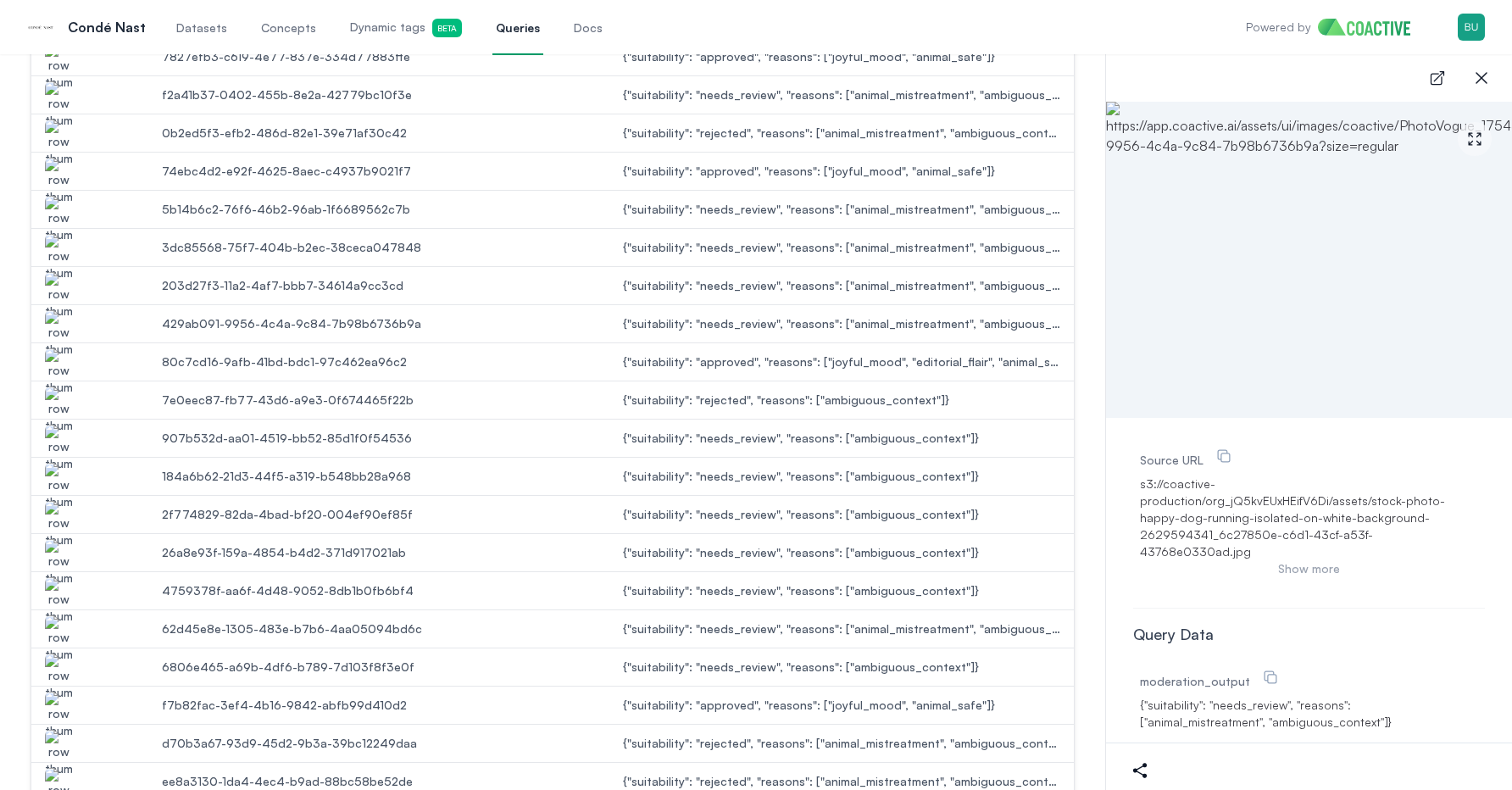
click at [55, 362] on img "button" at bounding box center [58, 371] width 27 height 47
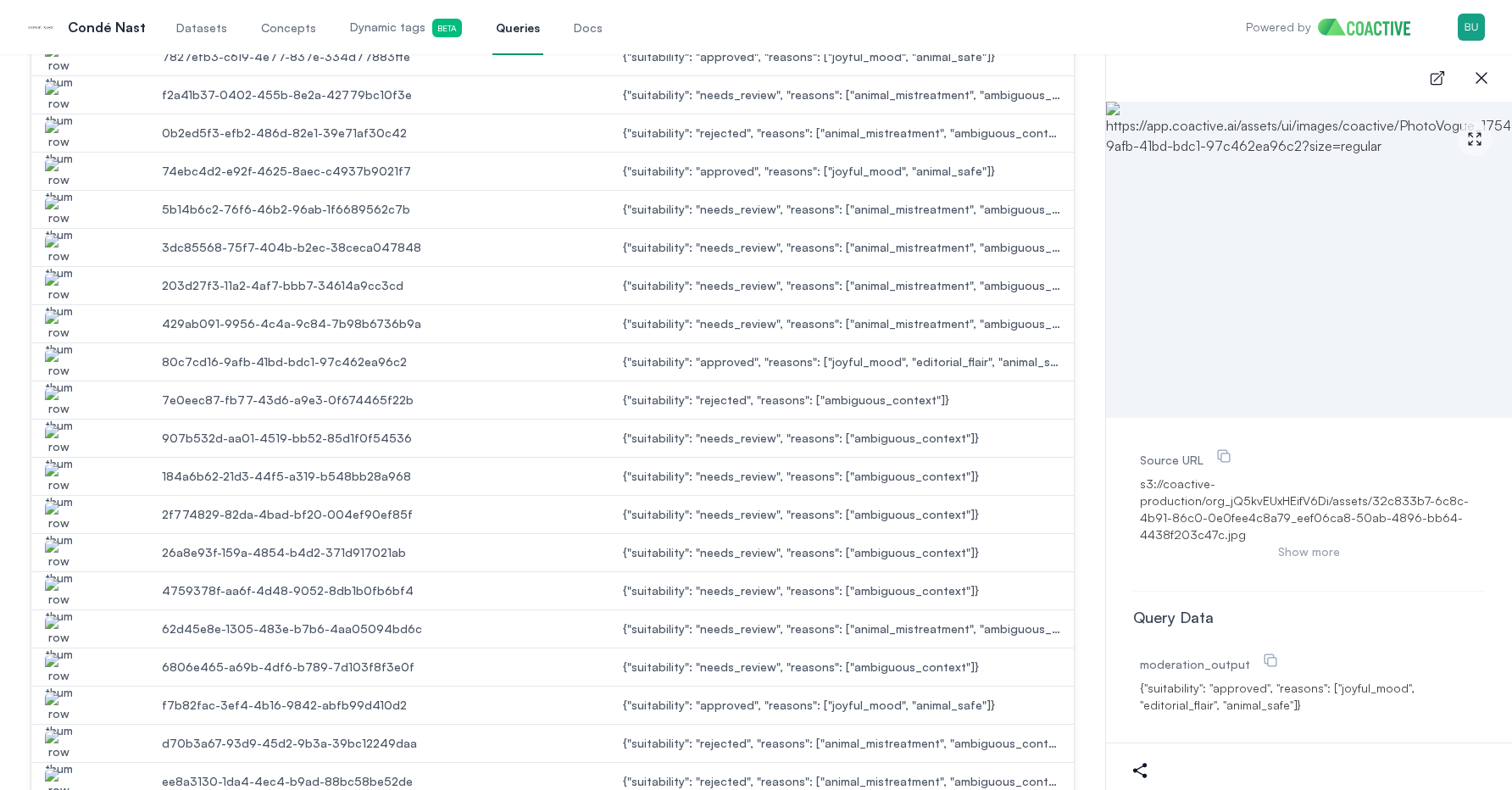
click at [55, 390] on img "button" at bounding box center [58, 410] width 27 height 47
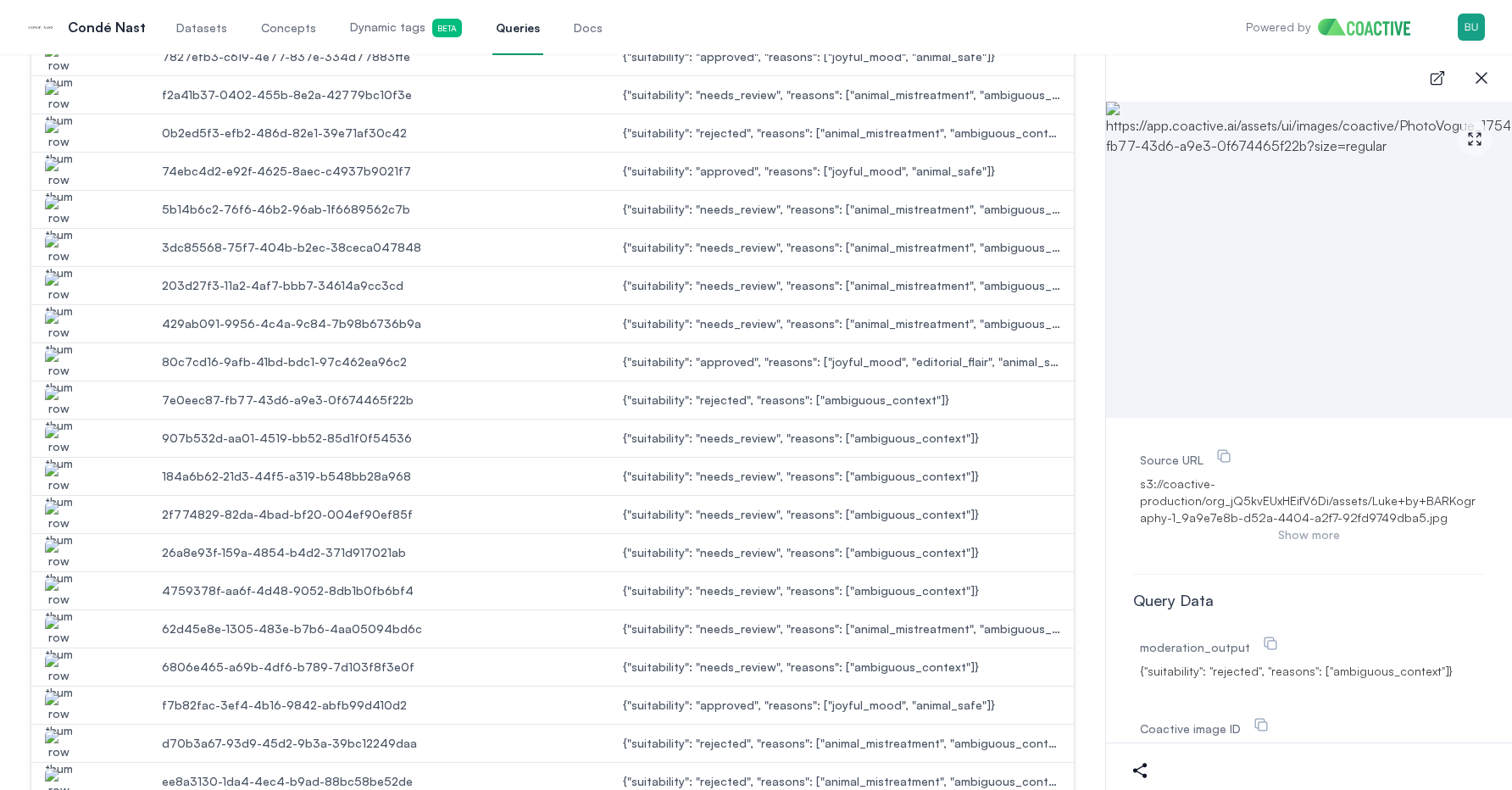
click at [65, 446] on img "button" at bounding box center [58, 448] width 27 height 47
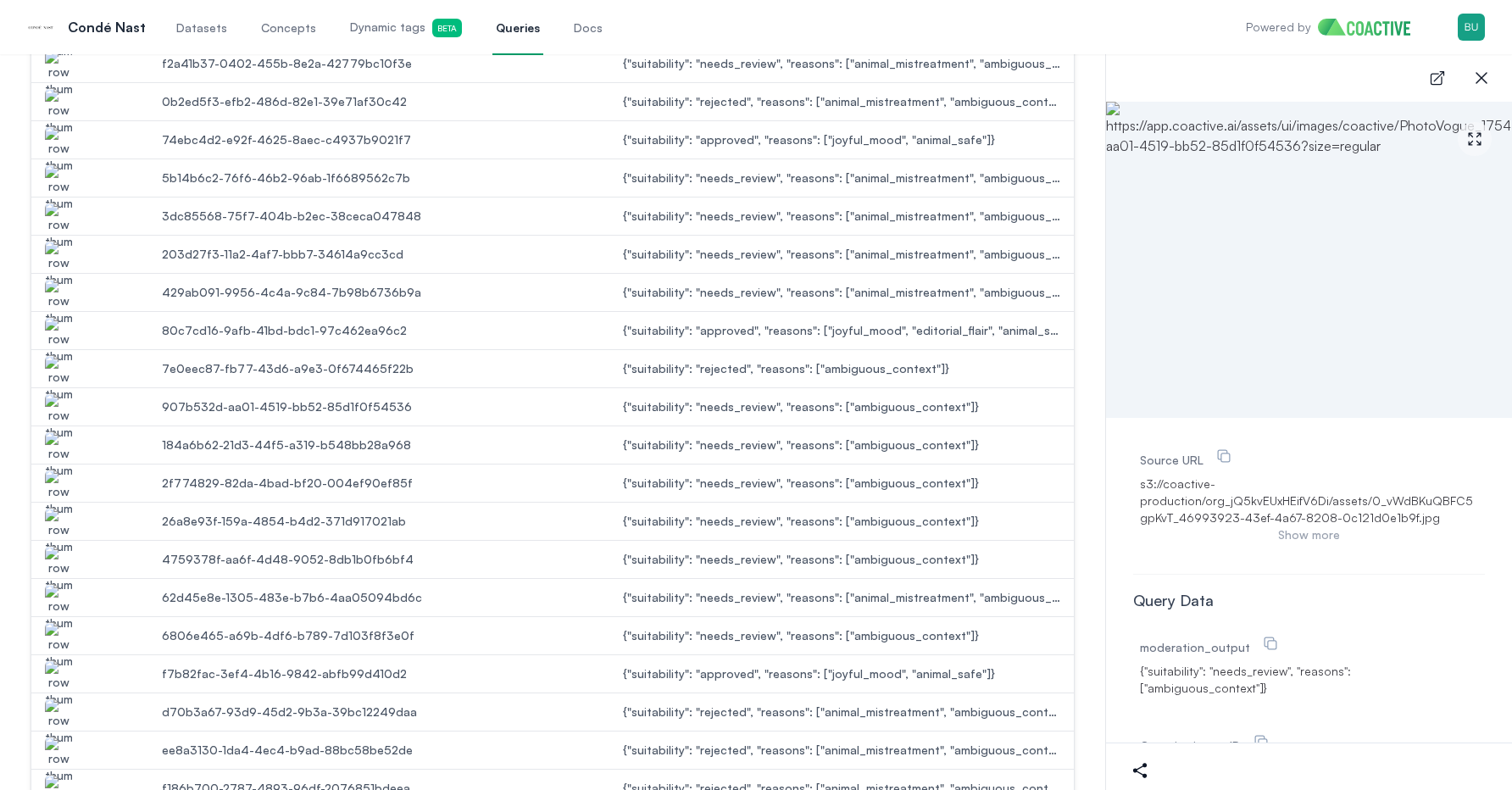
scroll to position [1199, 0]
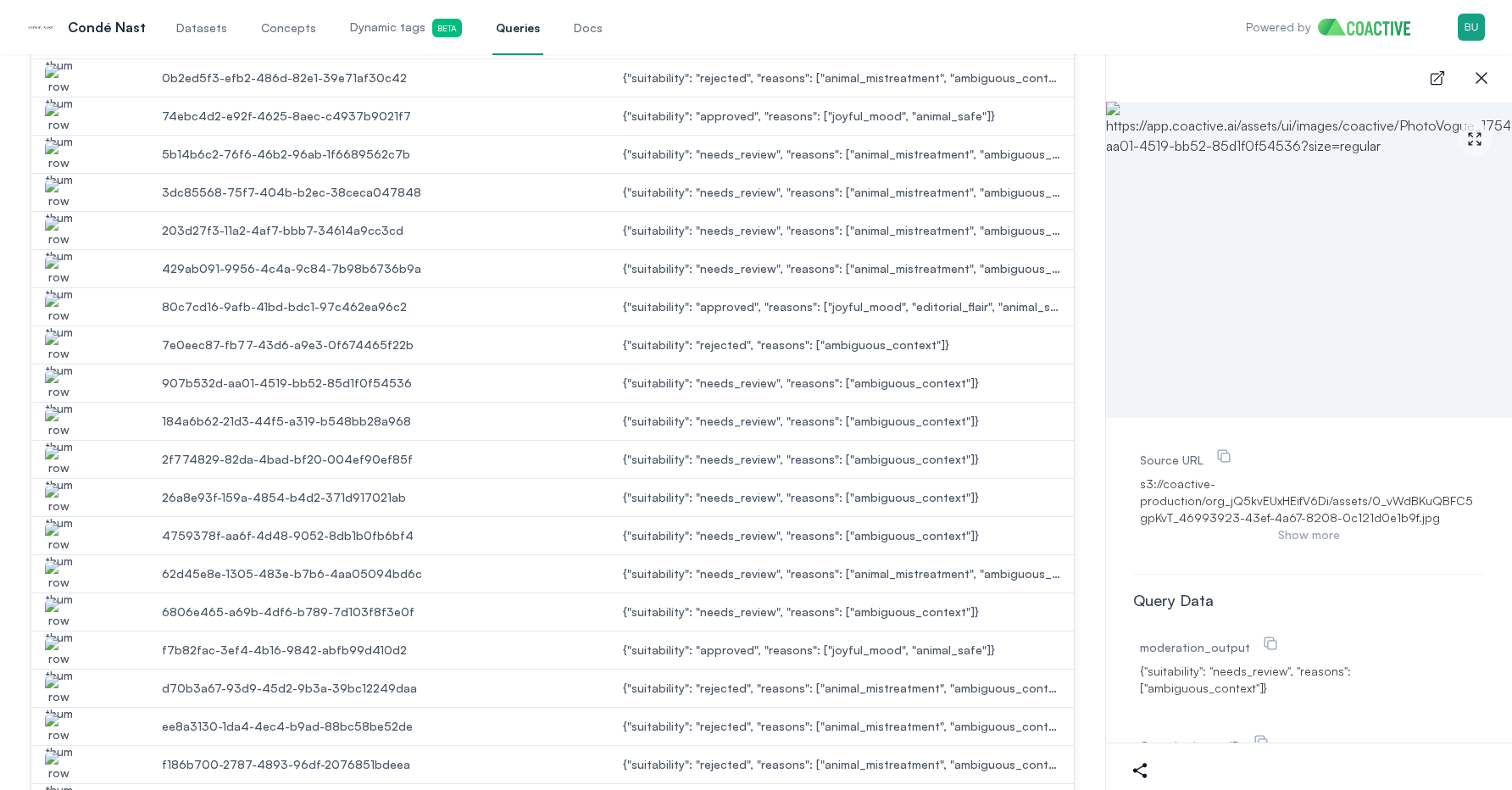
click at [62, 425] on img "button" at bounding box center [58, 431] width 27 height 47
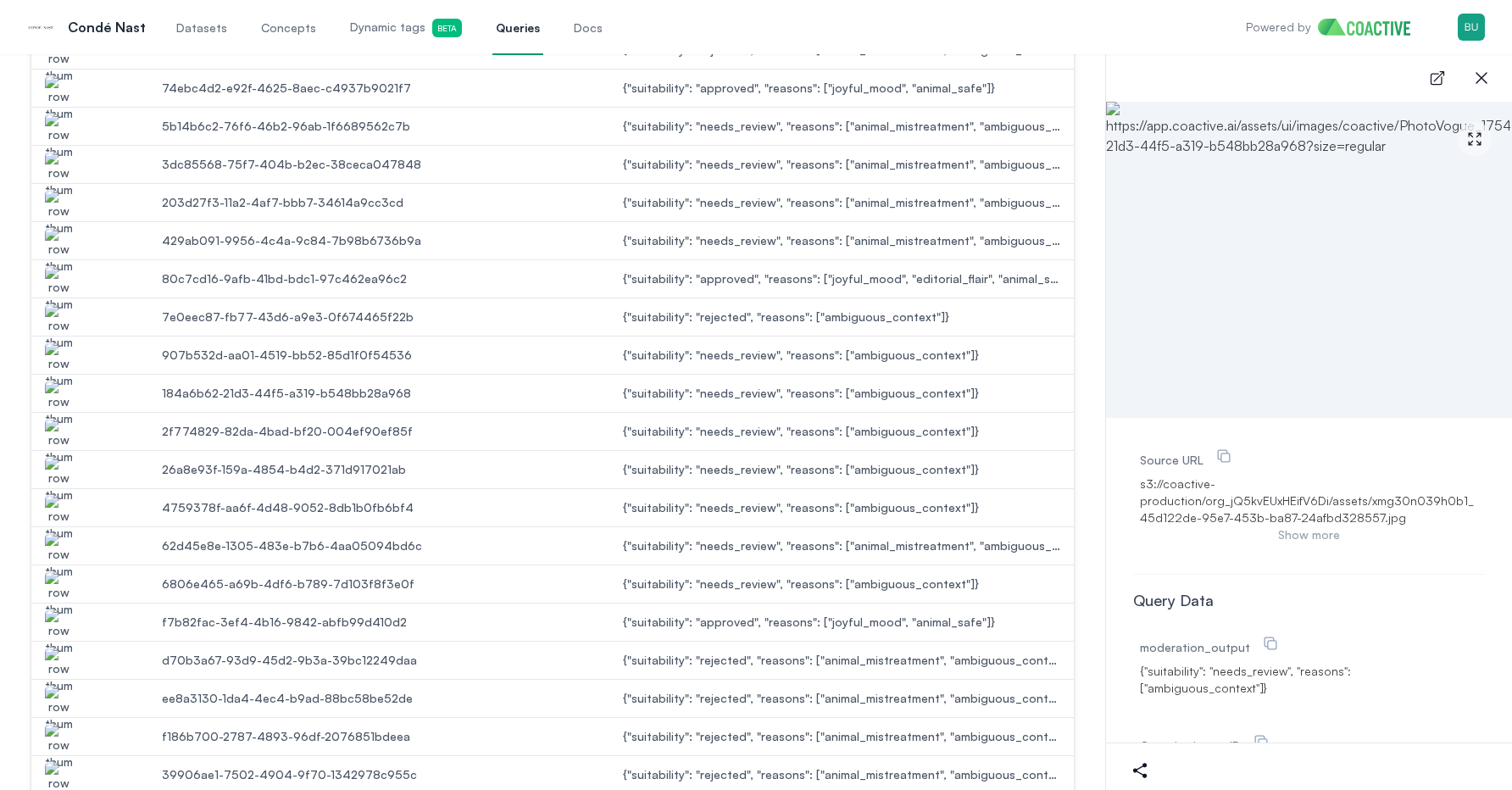
scroll to position [1238, 0]
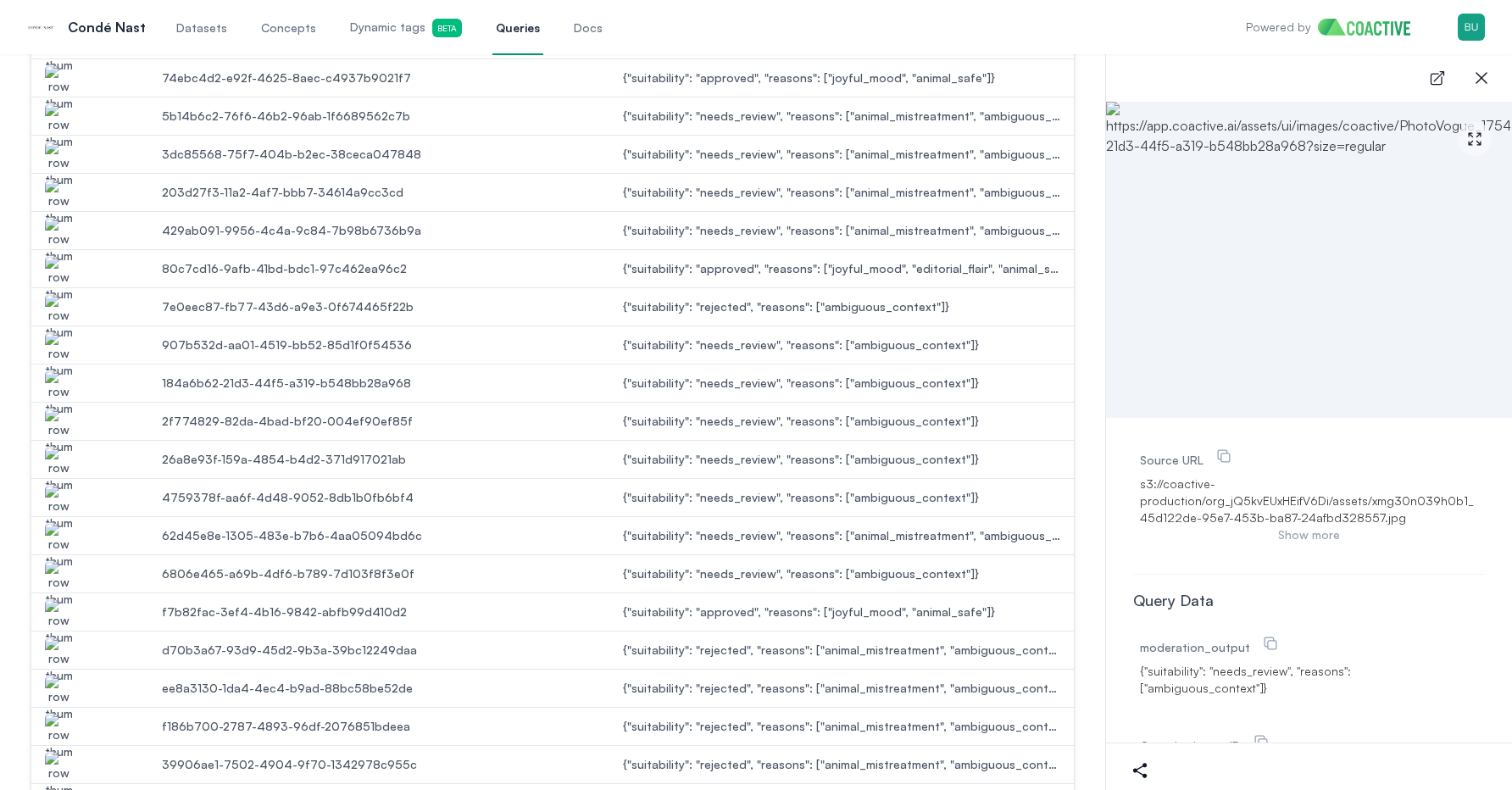
click at [51, 385] on img "button" at bounding box center [58, 393] width 27 height 47
click at [53, 424] on img "button" at bounding box center [58, 431] width 27 height 47
click at [53, 461] on img "button" at bounding box center [58, 469] width 27 height 47
click at [58, 422] on img "button" at bounding box center [58, 431] width 27 height 47
click at [61, 453] on img "button" at bounding box center [58, 469] width 27 height 47
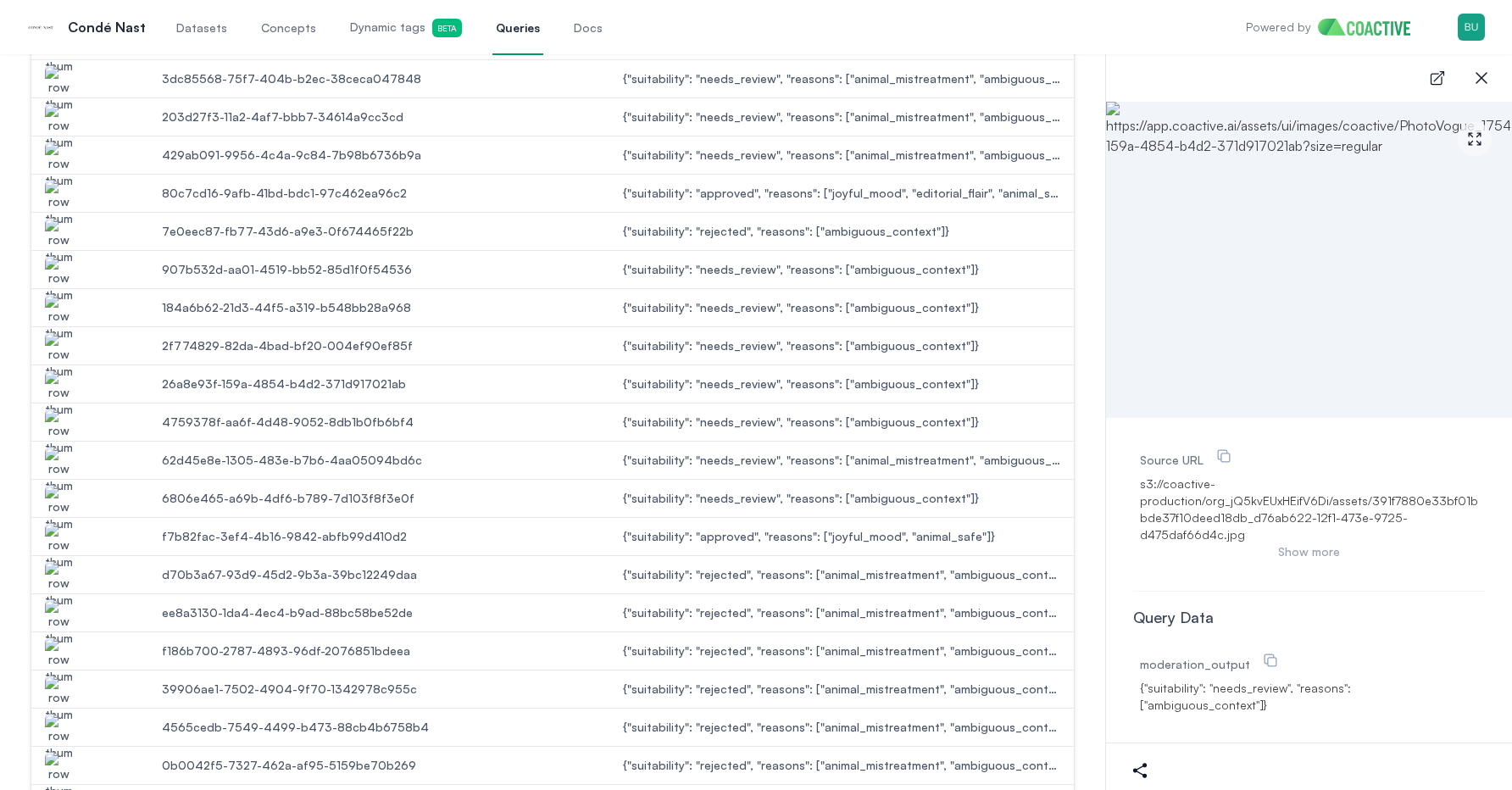
scroll to position [1315, 0]
click at [59, 413] on img "button" at bounding box center [58, 430] width 27 height 47
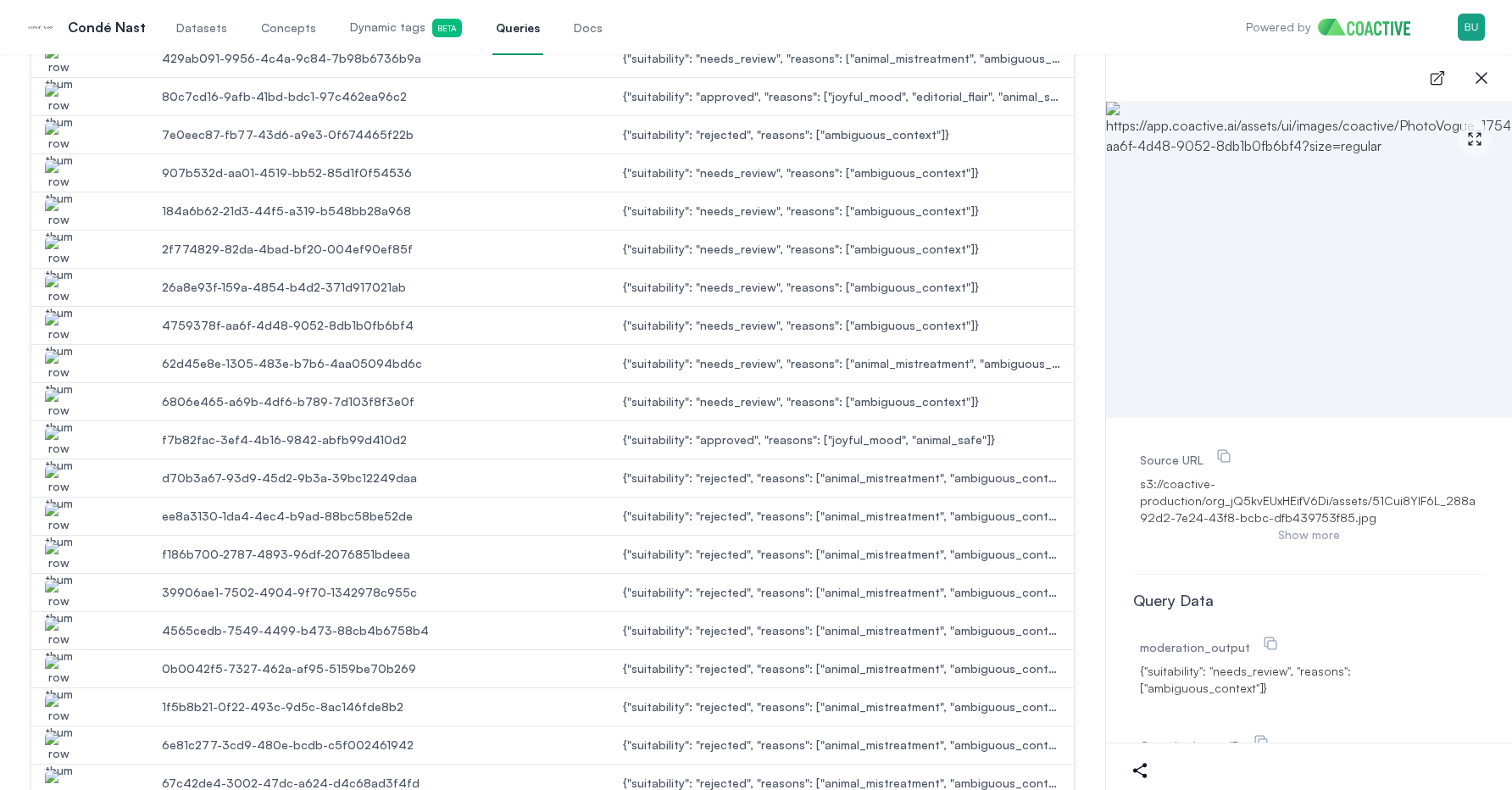
scroll to position [1414, 0]
click at [59, 651] on img "button" at bounding box center [58, 674] width 27 height 47
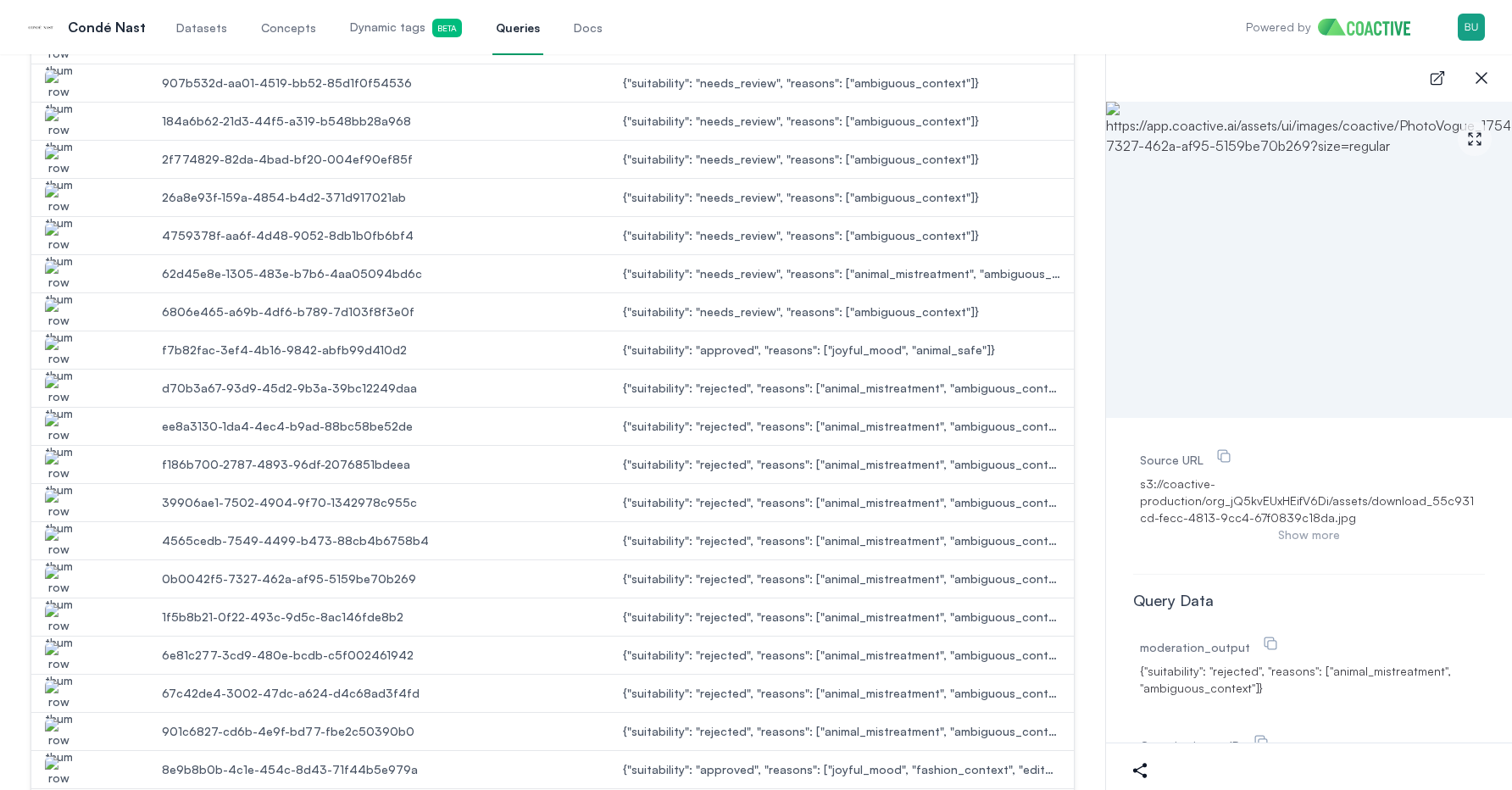
click at [60, 618] on img "button" at bounding box center [58, 627] width 27 height 47
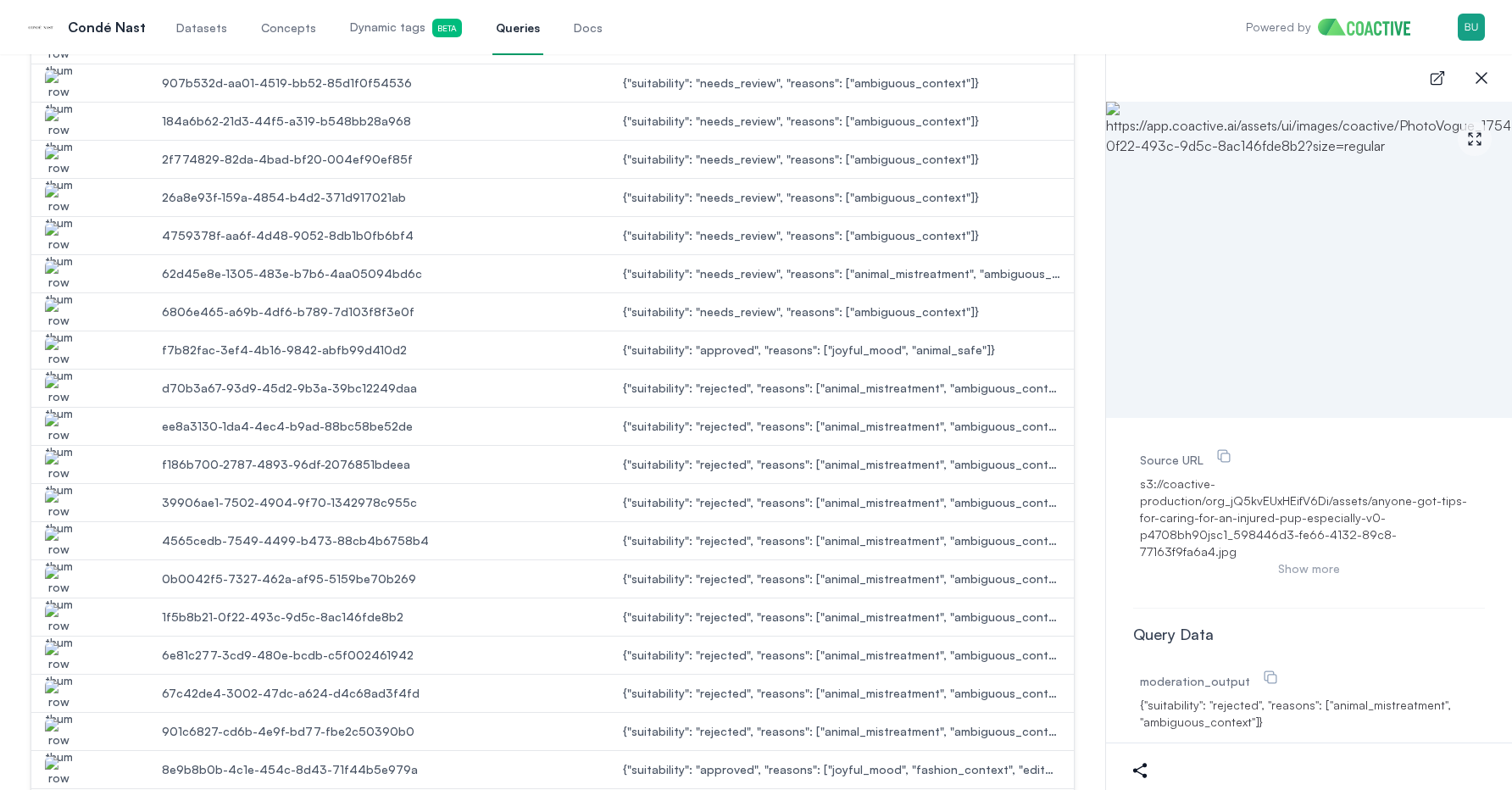
scroll to position [1593, 0]
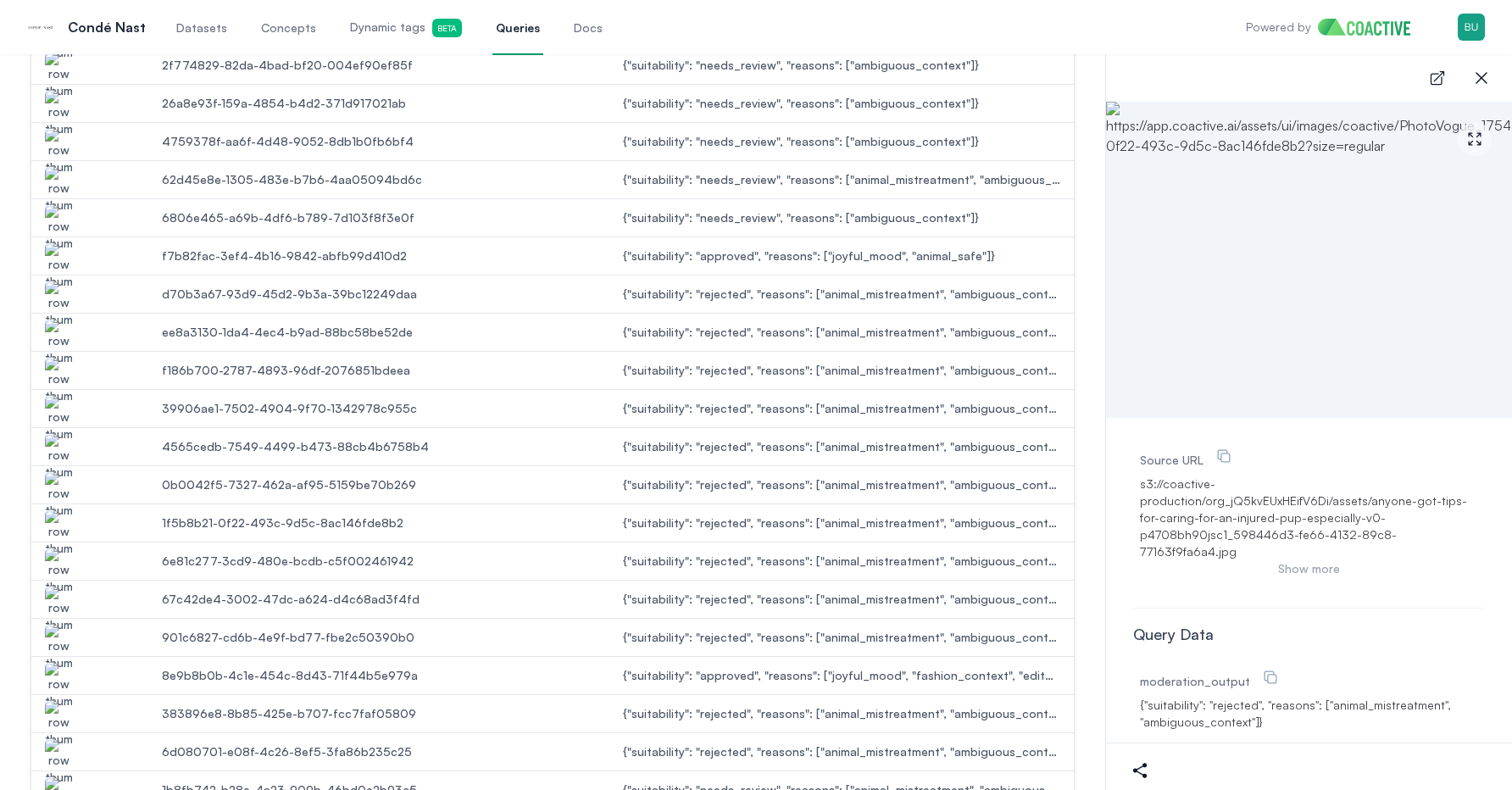
click at [59, 559] on img "button" at bounding box center [58, 571] width 27 height 47
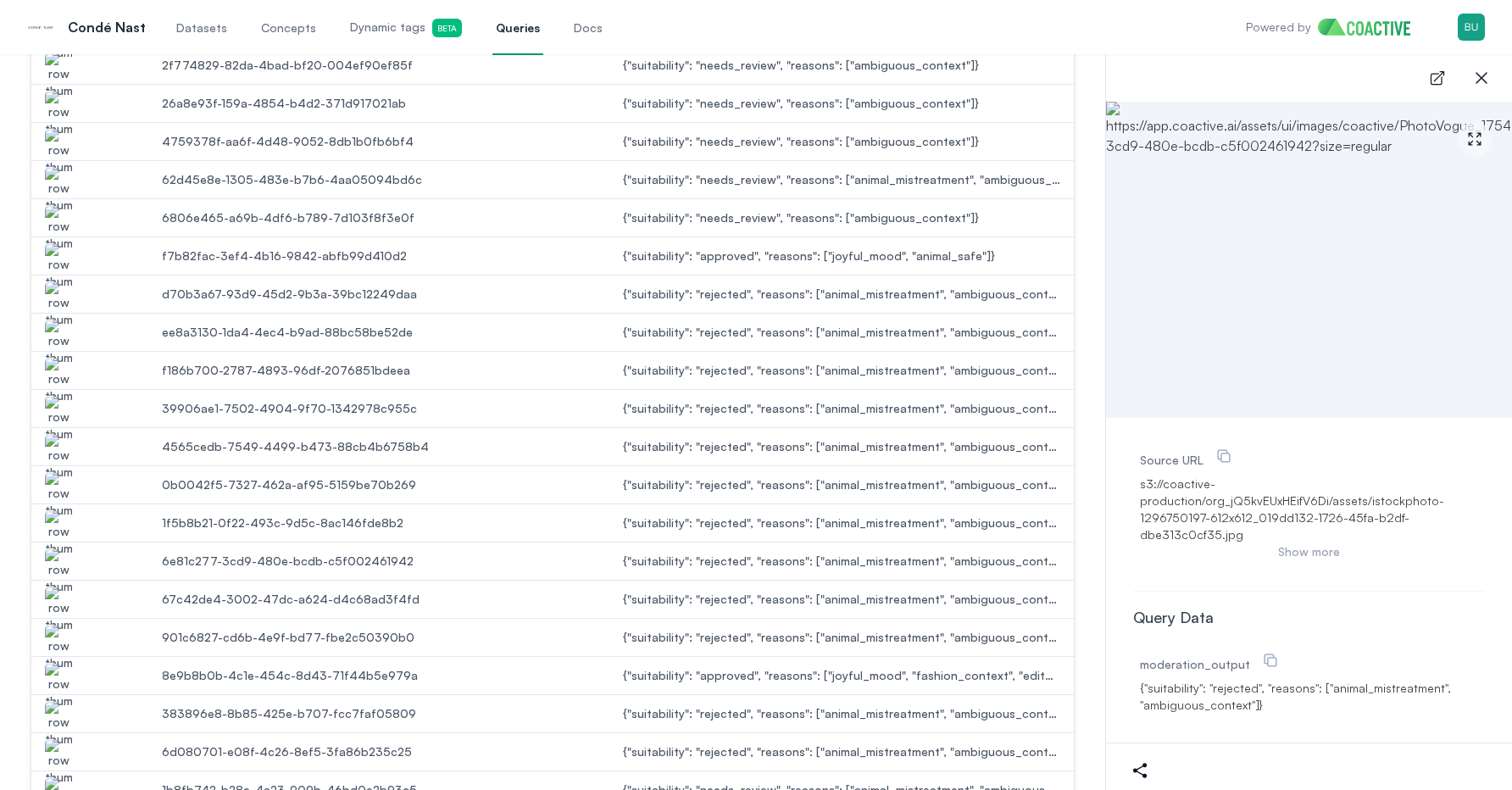
click at [63, 595] on img "button" at bounding box center [58, 609] width 27 height 47
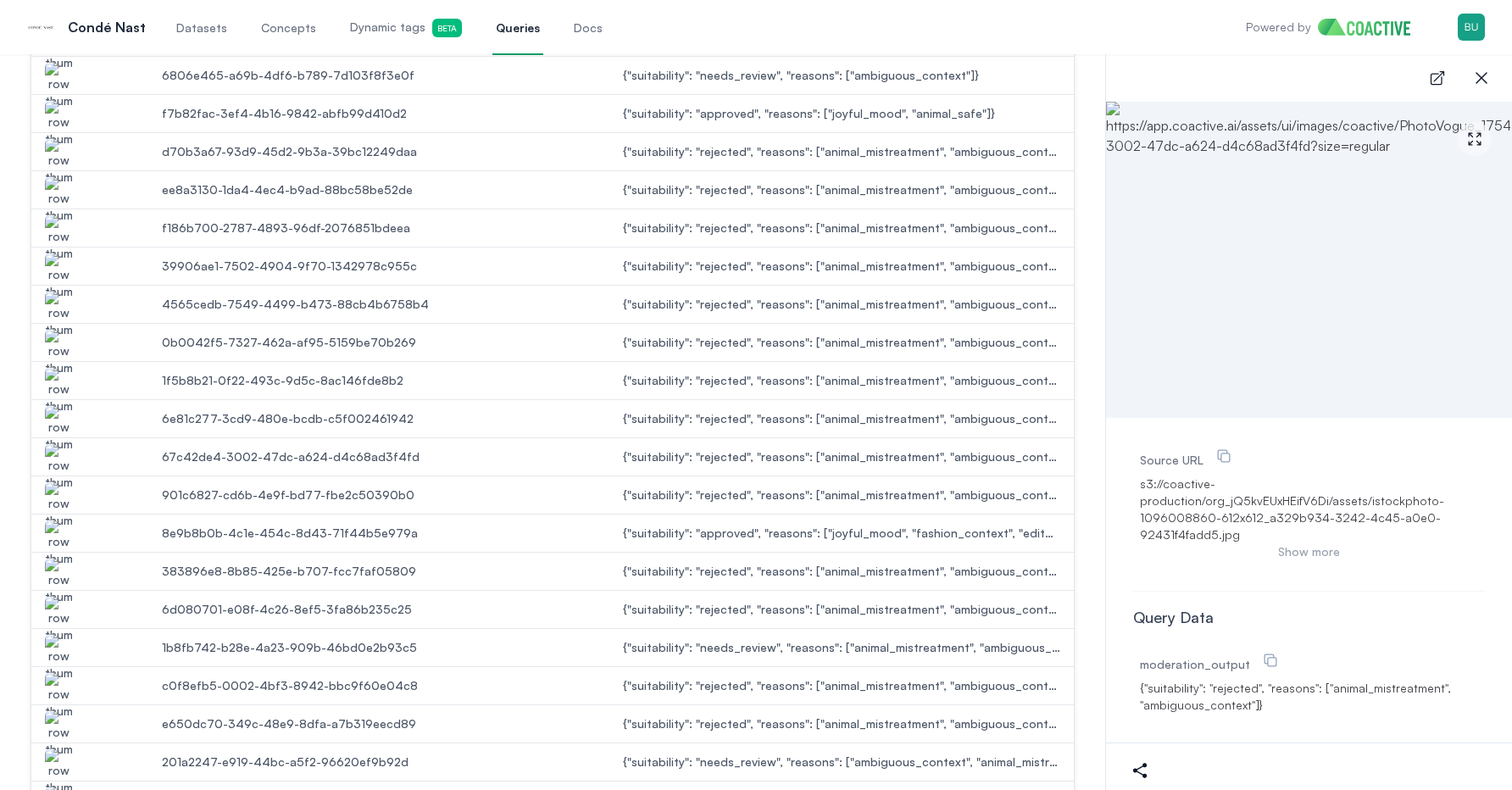
scroll to position [1756, 0]
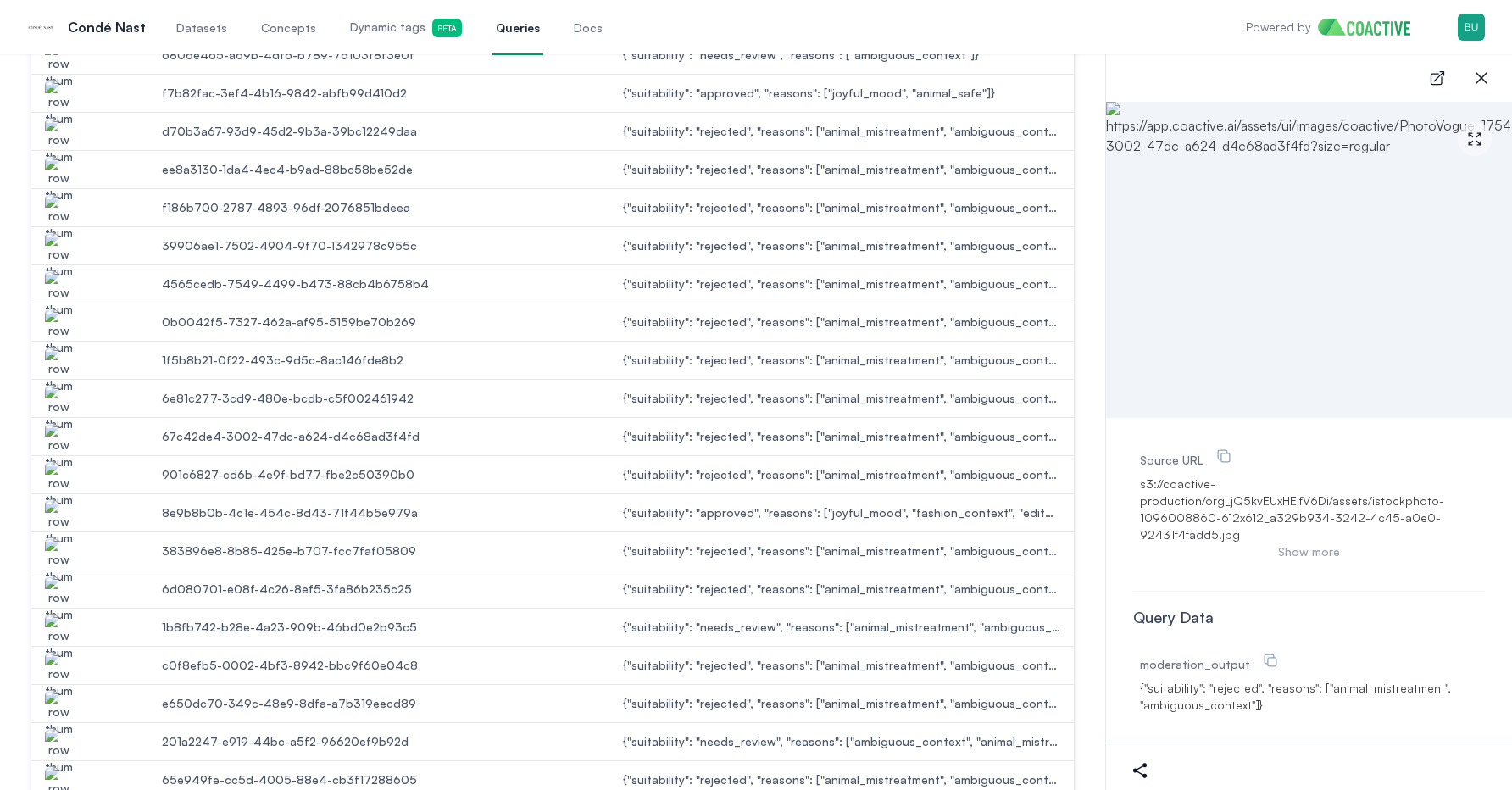
click at [53, 483] on img "button" at bounding box center [58, 485] width 27 height 47
click at [53, 505] on img "button" at bounding box center [58, 522] width 27 height 47
click at [53, 554] on img "button" at bounding box center [58, 561] width 27 height 47
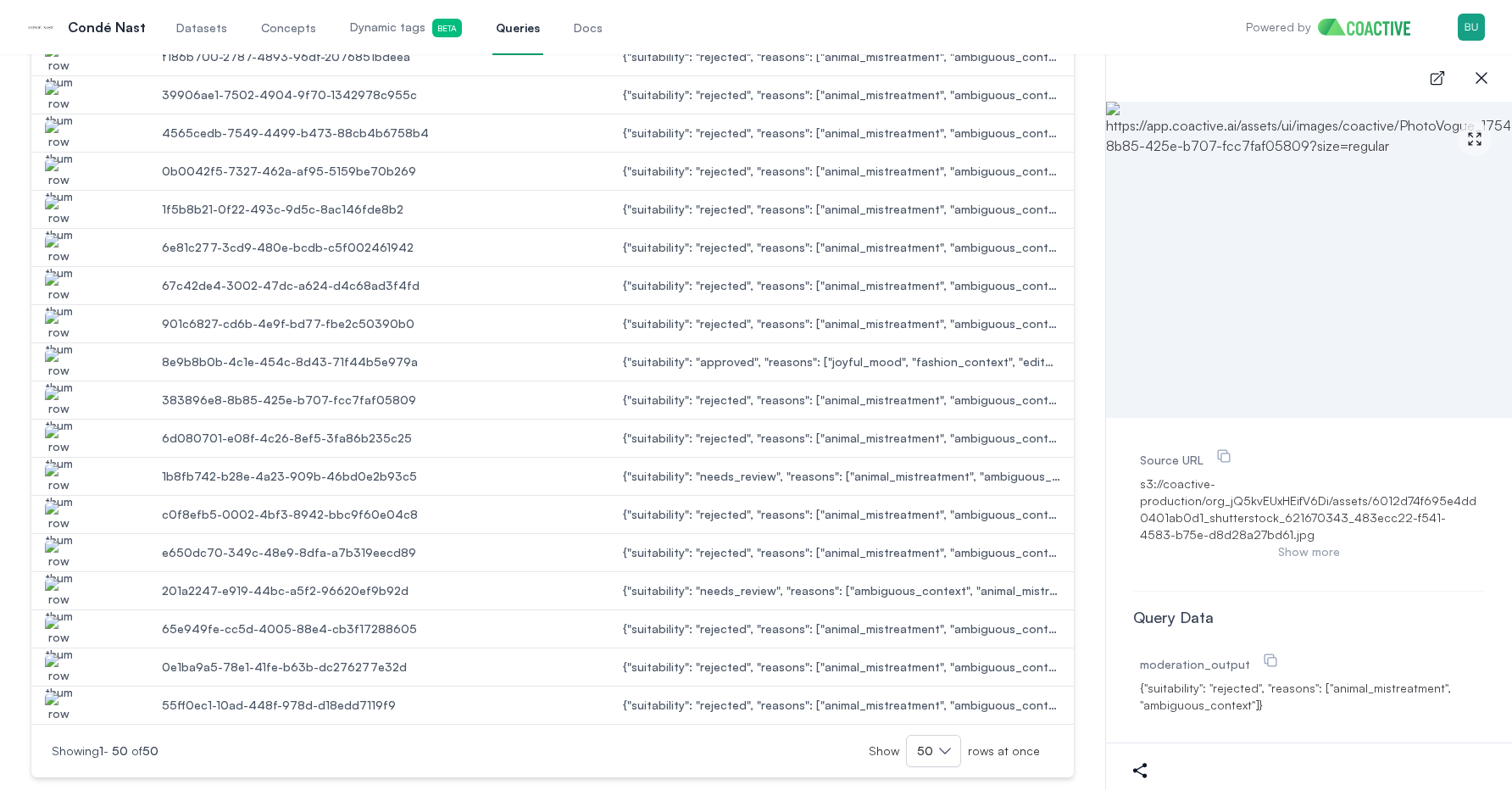
scroll to position [1935, 0]
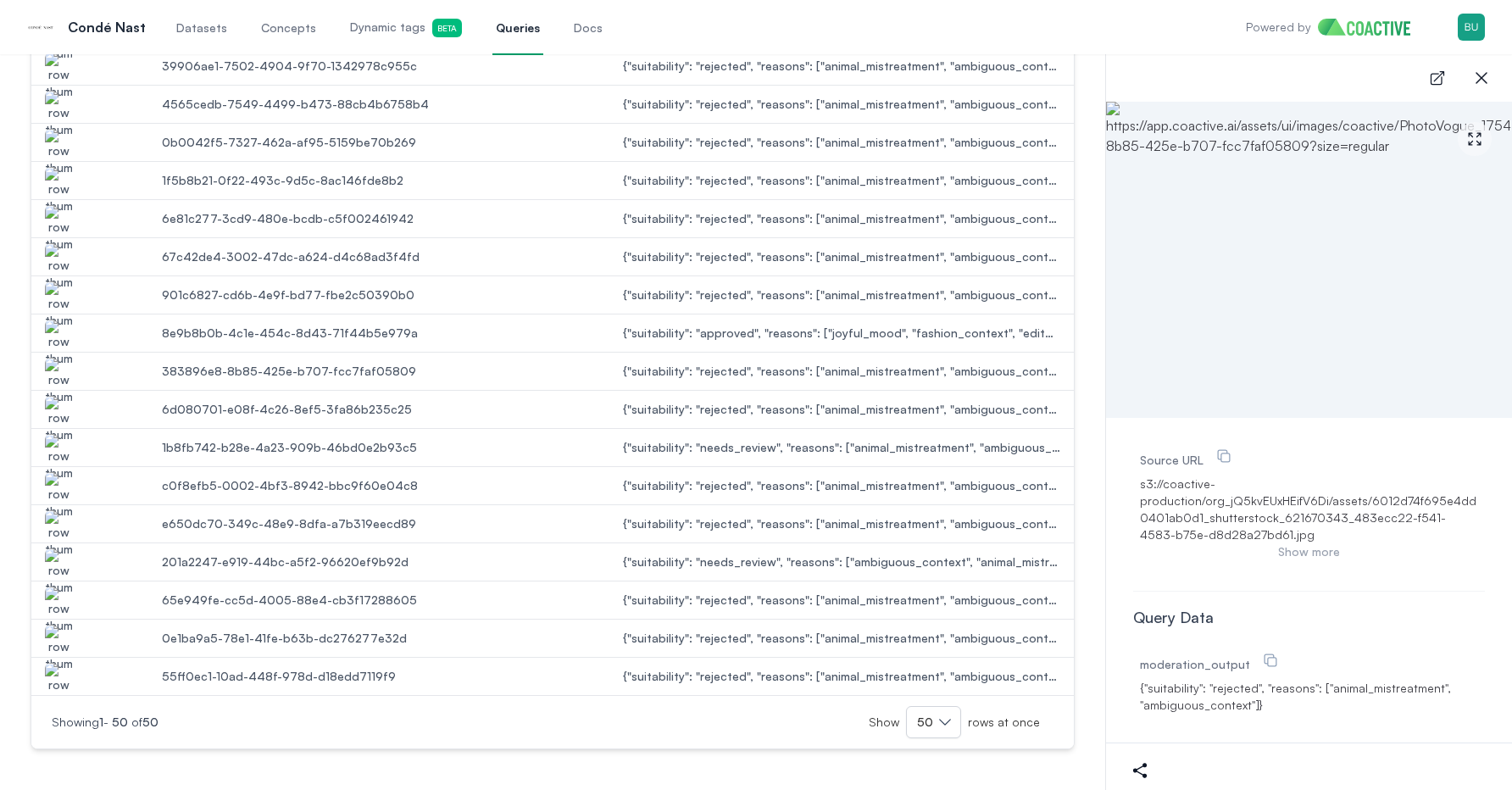
click at [58, 447] on img "button" at bounding box center [58, 457] width 27 height 47
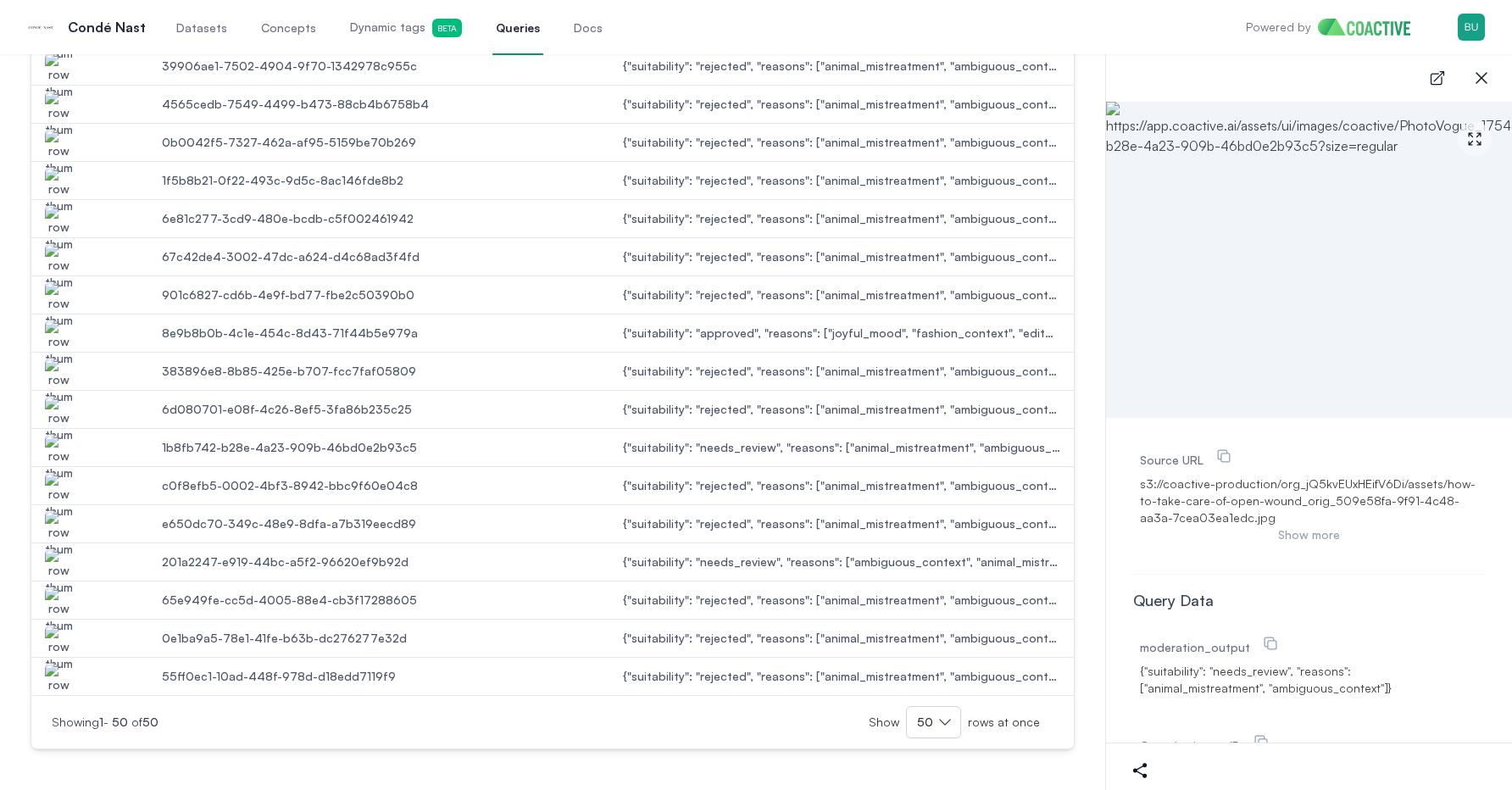
click at [64, 472] on img "button" at bounding box center [58, 496] width 27 height 47
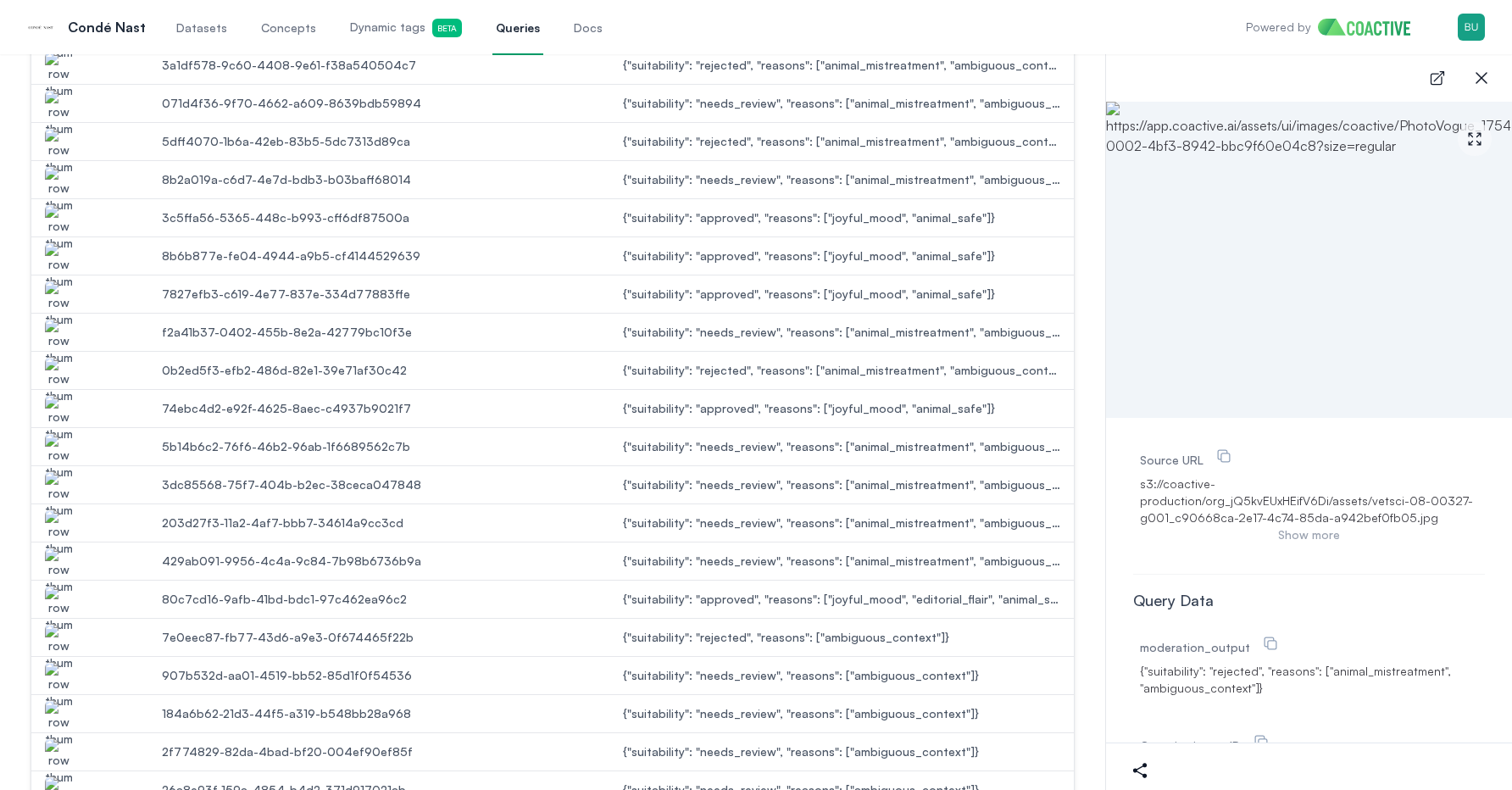
scroll to position [865, 0]
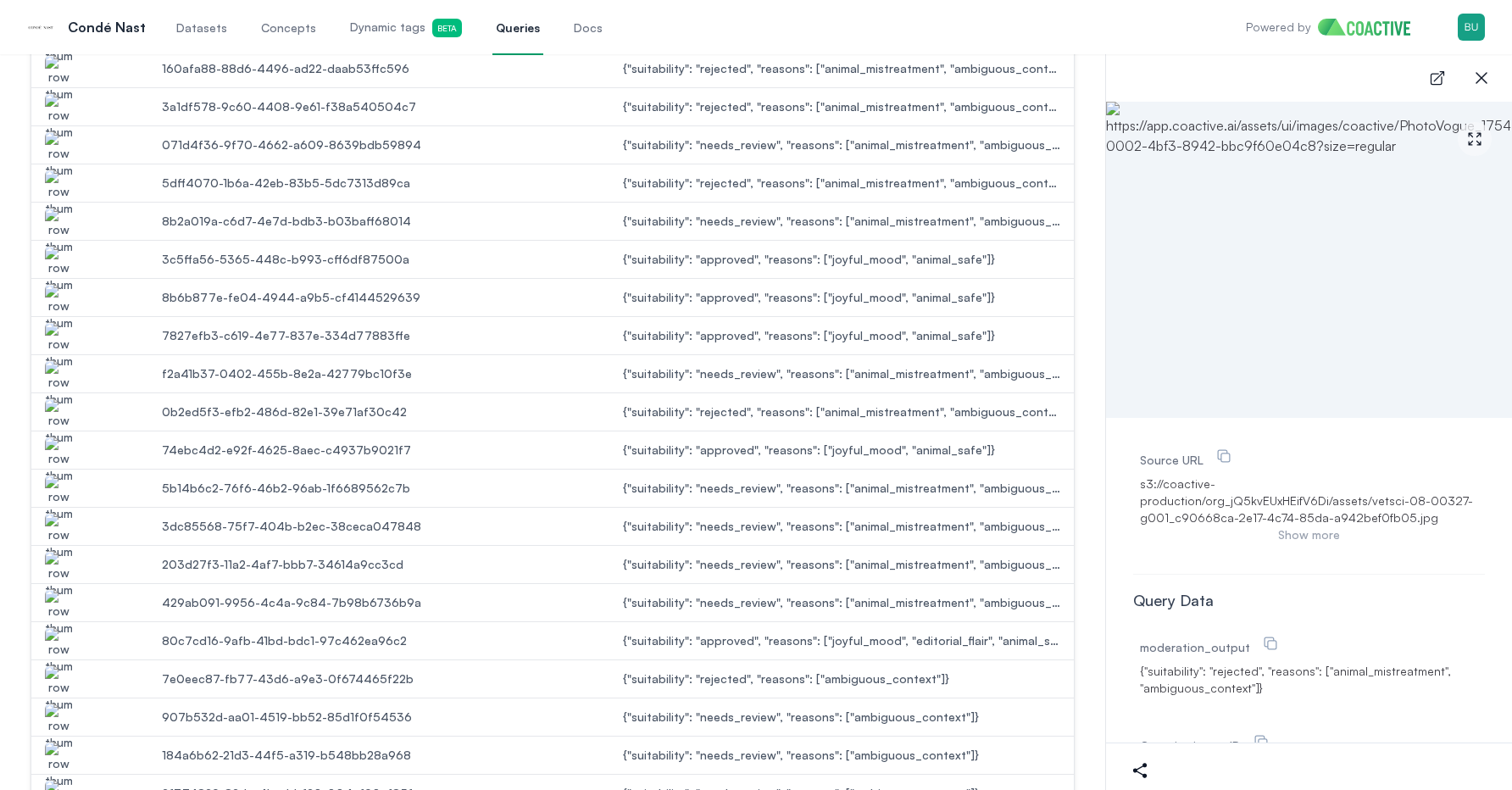
click at [65, 449] on img "button" at bounding box center [58, 460] width 27 height 47
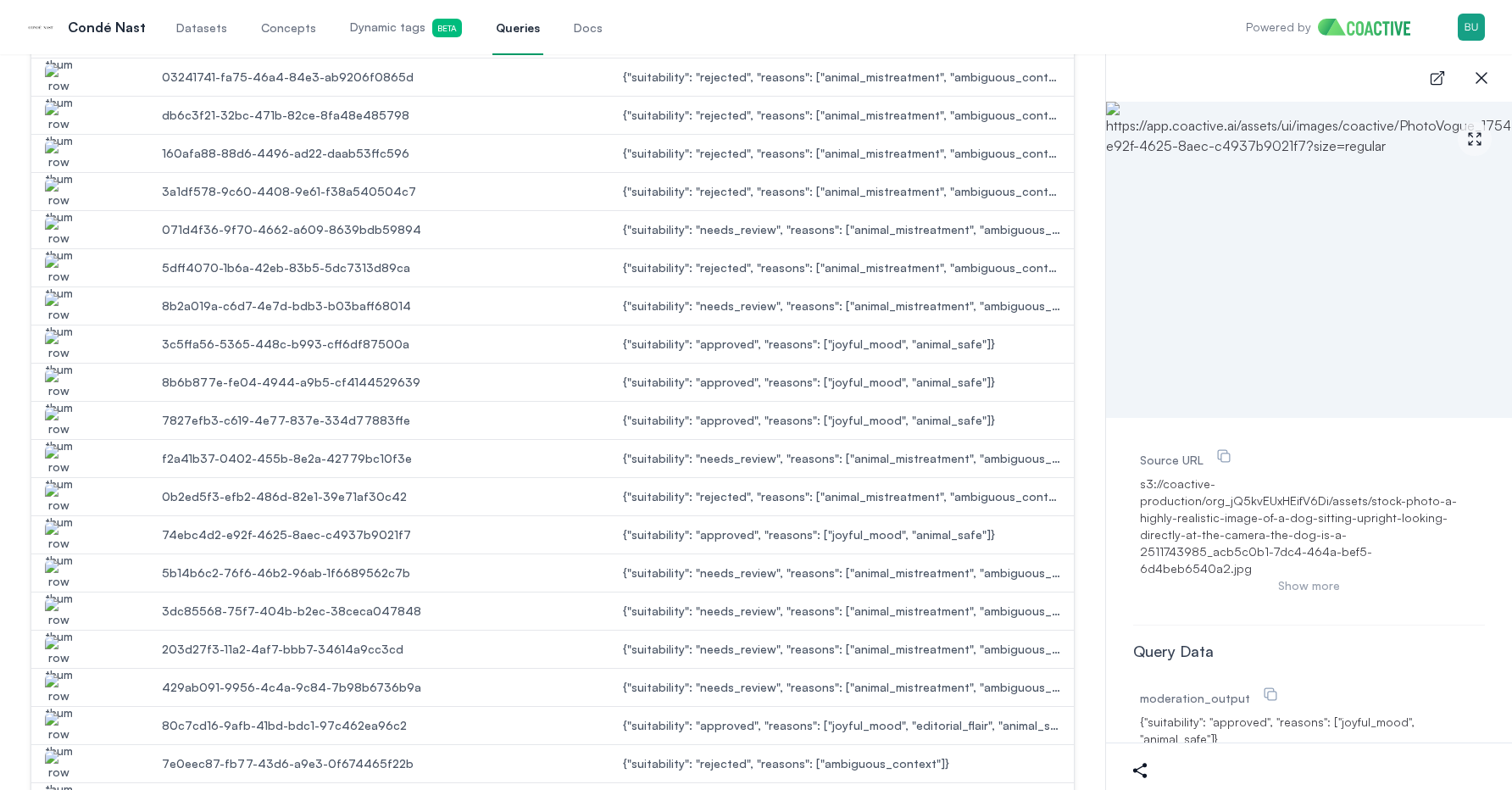
scroll to position [503, 0]
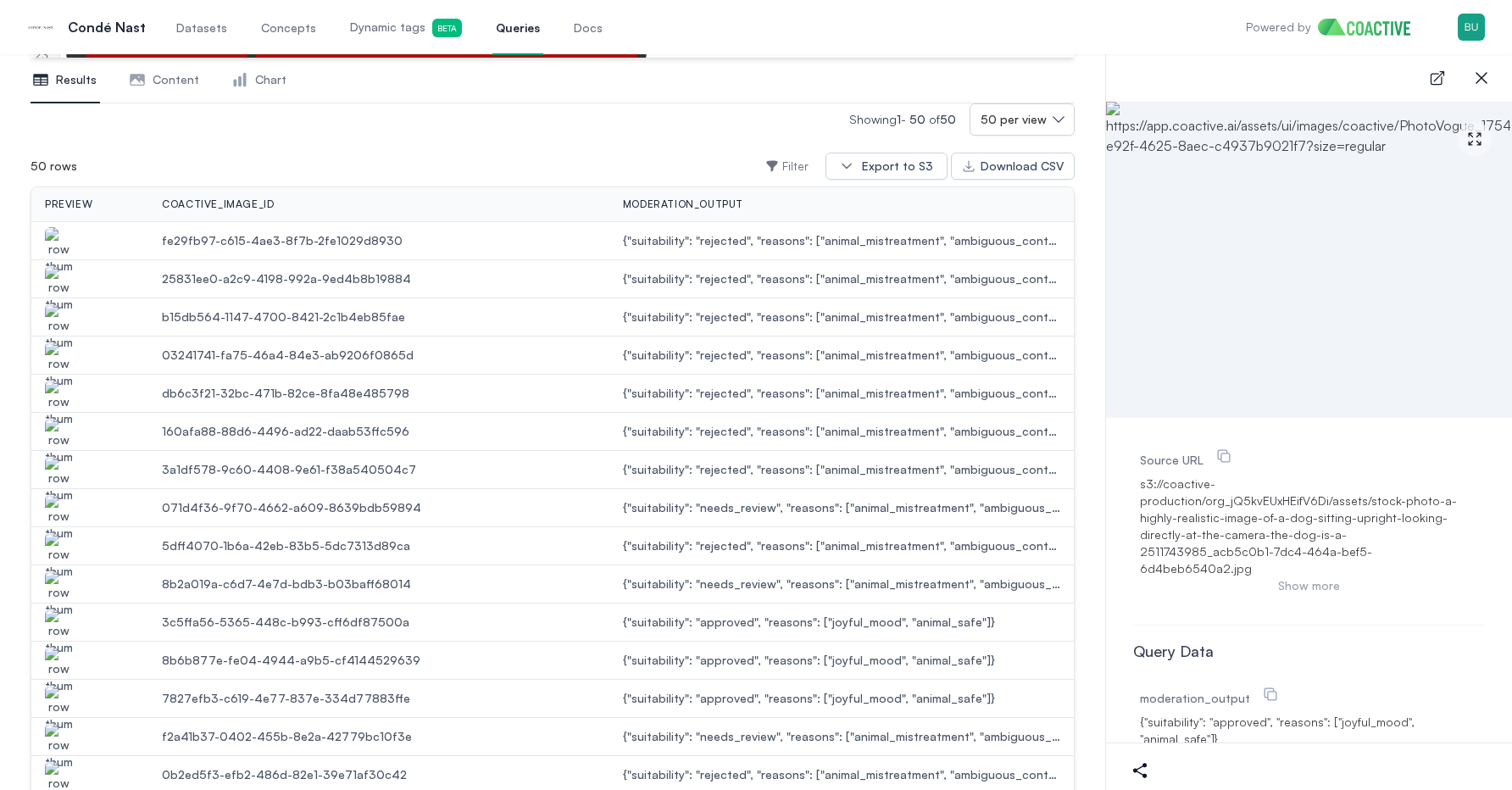
click at [62, 591] on img "button" at bounding box center [58, 594] width 27 height 47
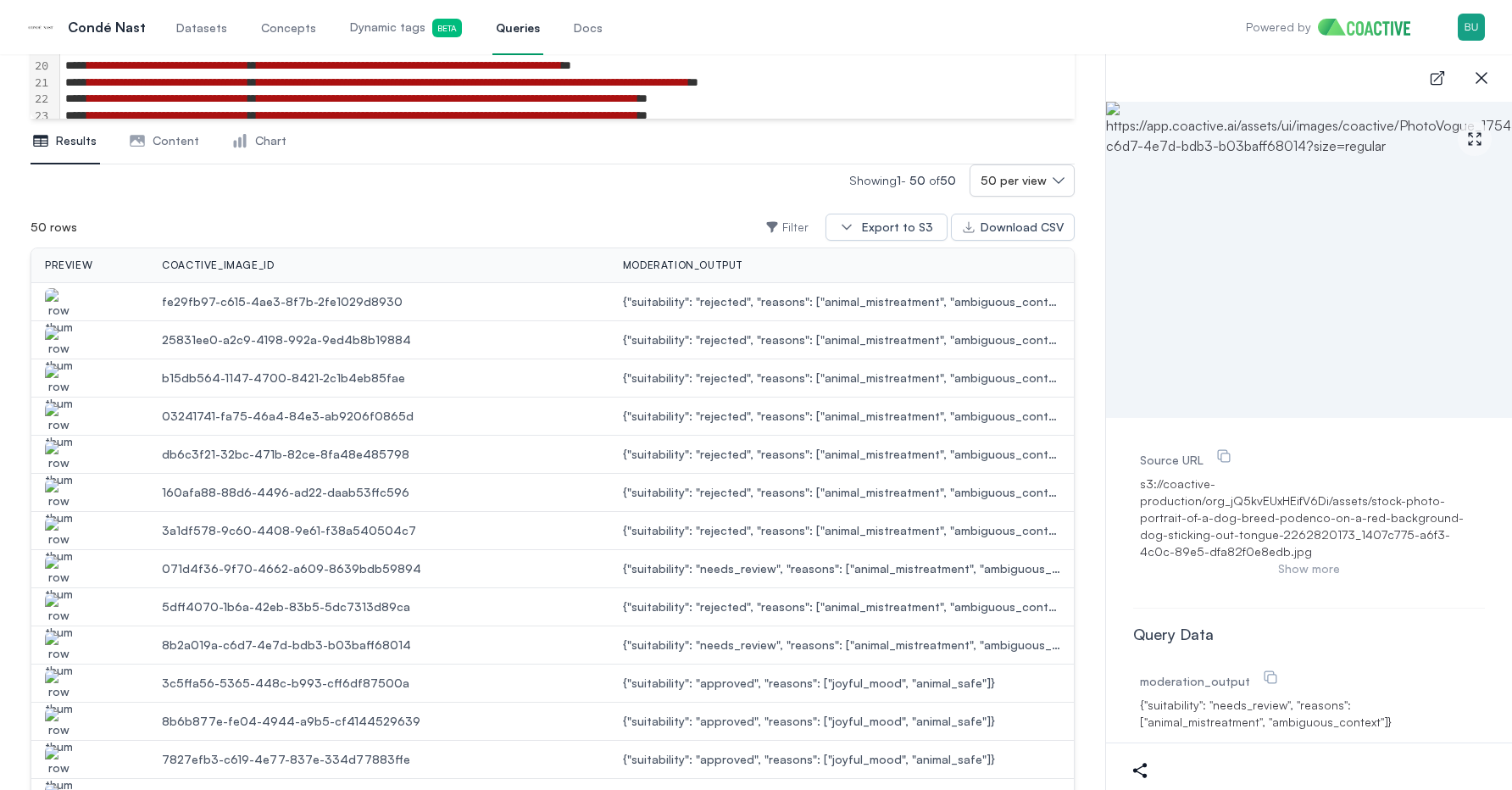
scroll to position [428, 0]
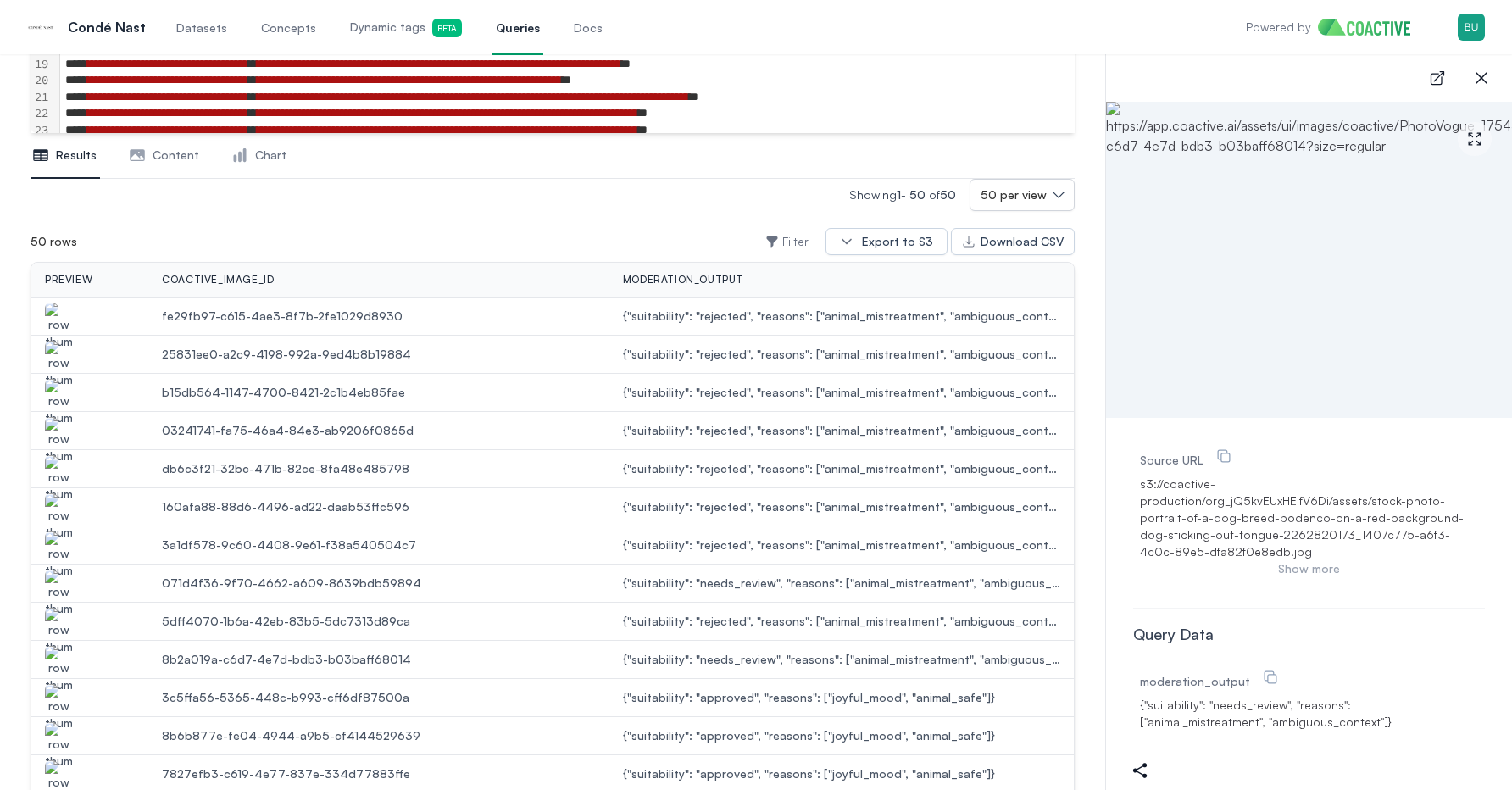
click at [52, 355] on img "button" at bounding box center [58, 364] width 27 height 47
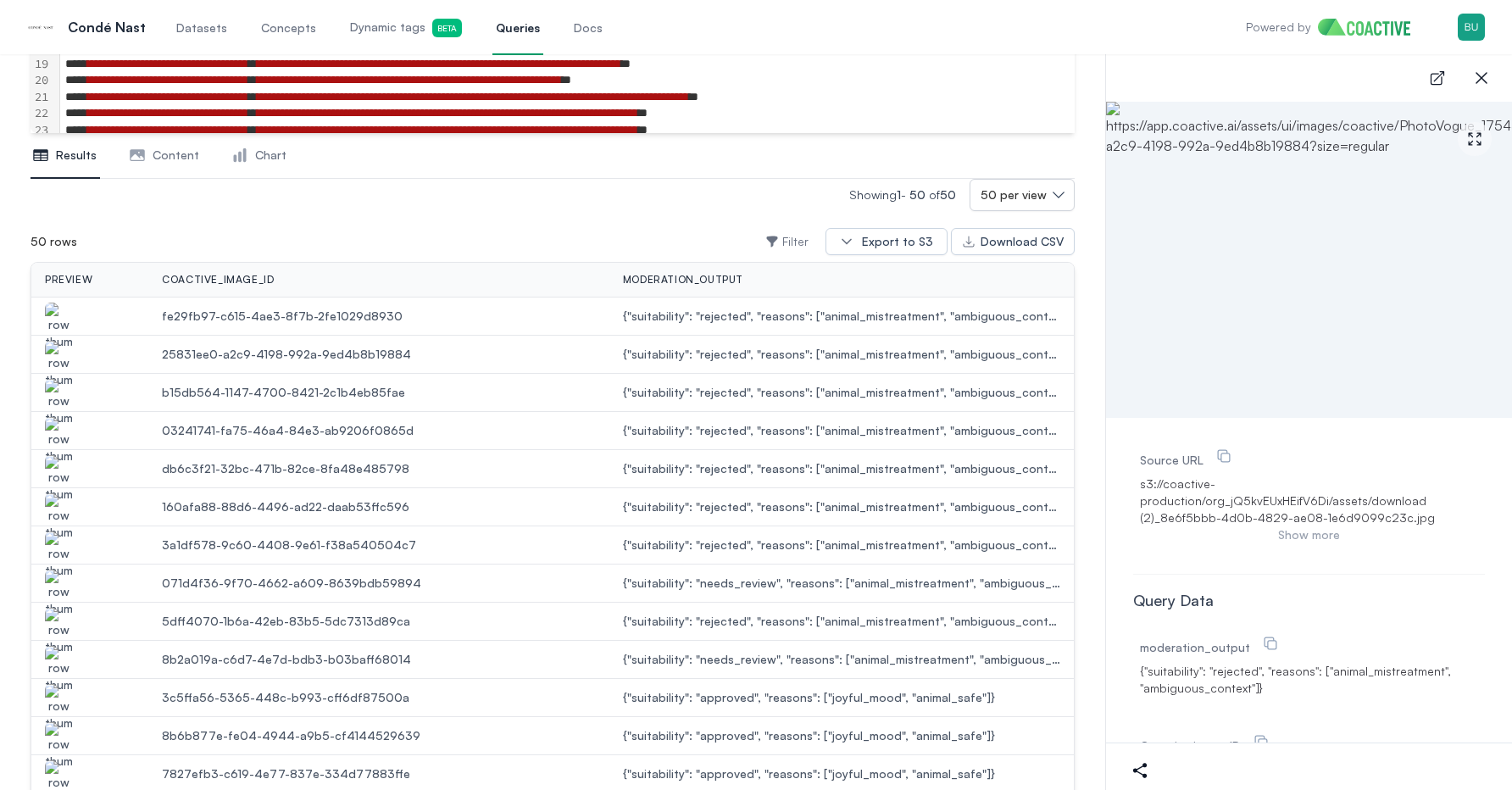
click at [60, 314] on img "button" at bounding box center [58, 326] width 27 height 47
click at [60, 409] on img "button" at bounding box center [58, 403] width 27 height 47
click at [60, 425] on img "button" at bounding box center [58, 440] width 27 height 47
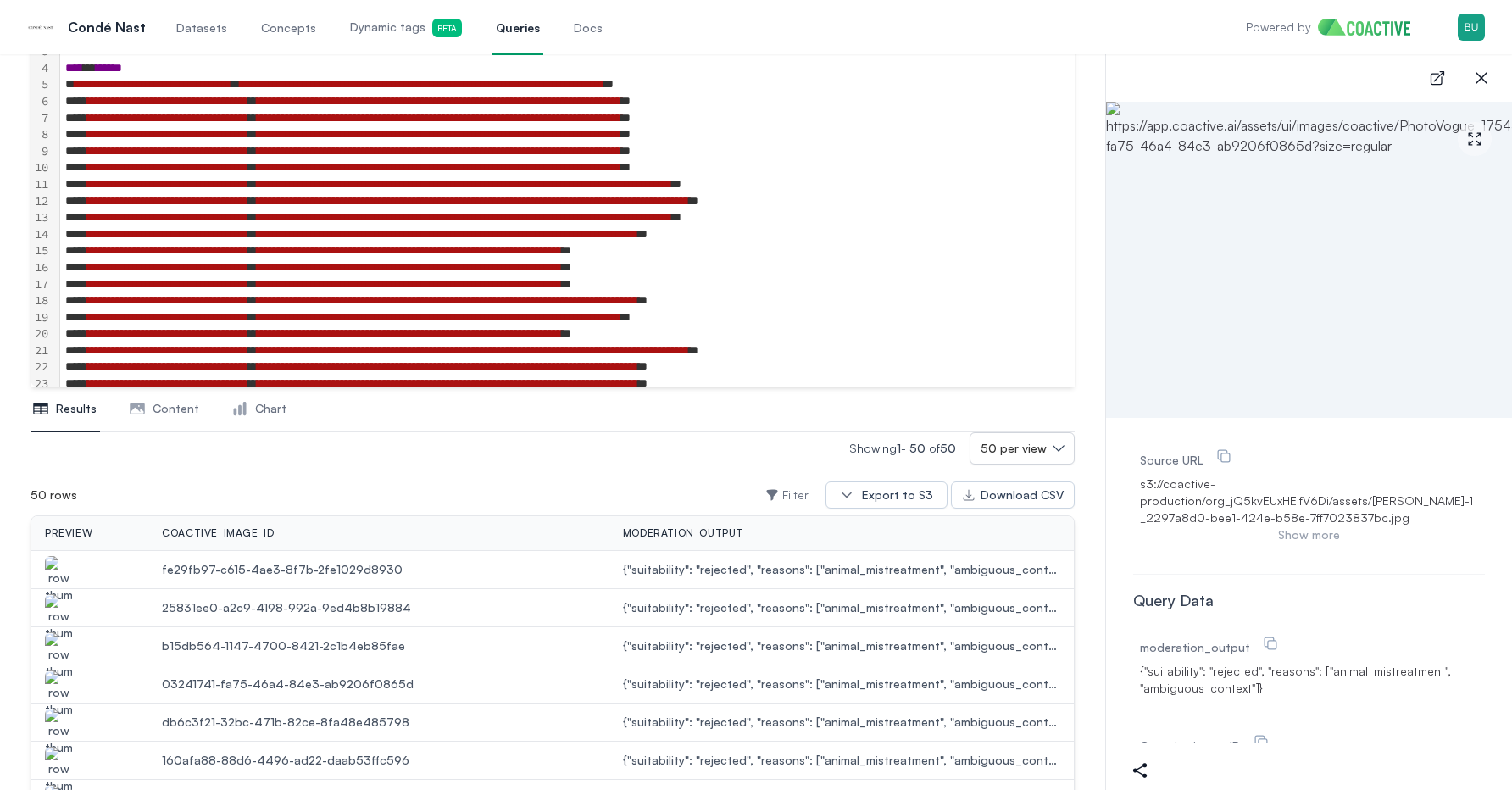
scroll to position [0, 0]
